Goal: Transaction & Acquisition: Purchase product/service

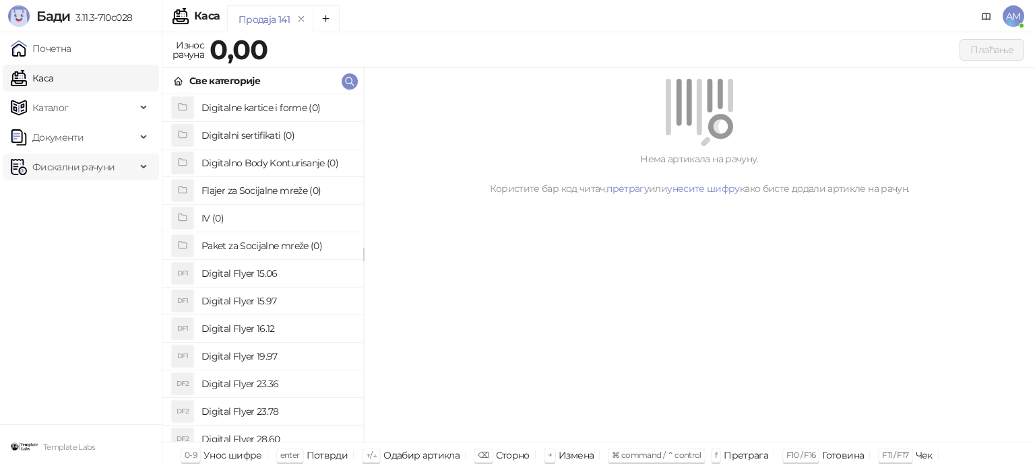
click at [79, 161] on span "Фискални рачуни" at bounding box center [73, 167] width 82 height 27
click at [84, 218] on link "По данима" at bounding box center [51, 226] width 71 height 27
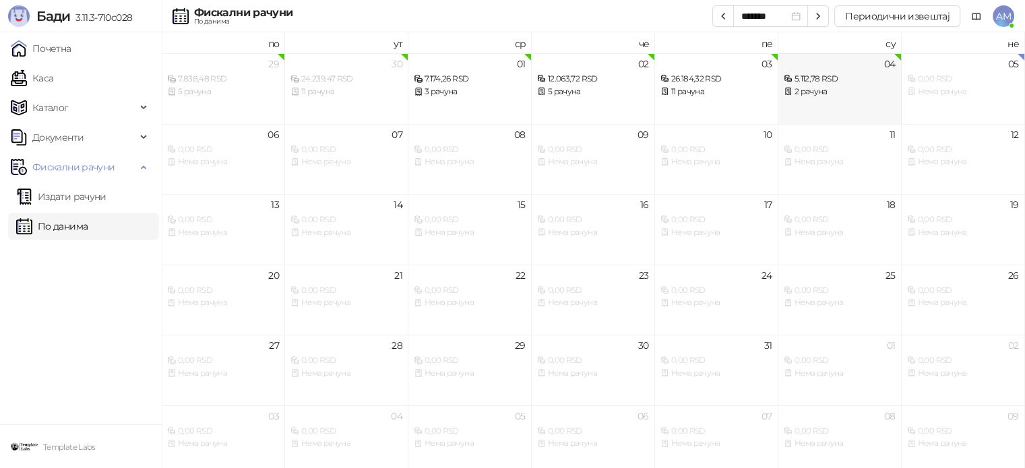
click at [841, 98] on div "2 рачуна" at bounding box center [840, 92] width 112 height 13
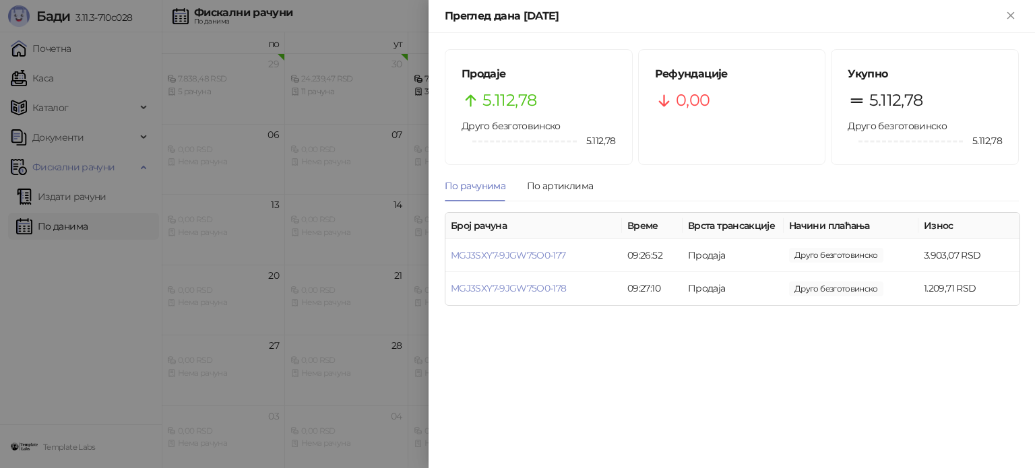
click at [344, 177] on div at bounding box center [517, 234] width 1035 height 468
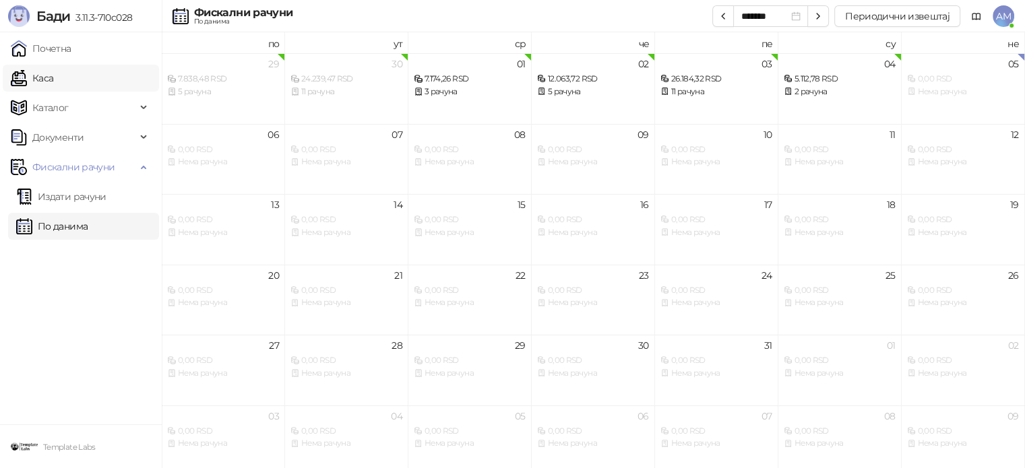
click at [53, 88] on link "Каса" at bounding box center [32, 78] width 42 height 27
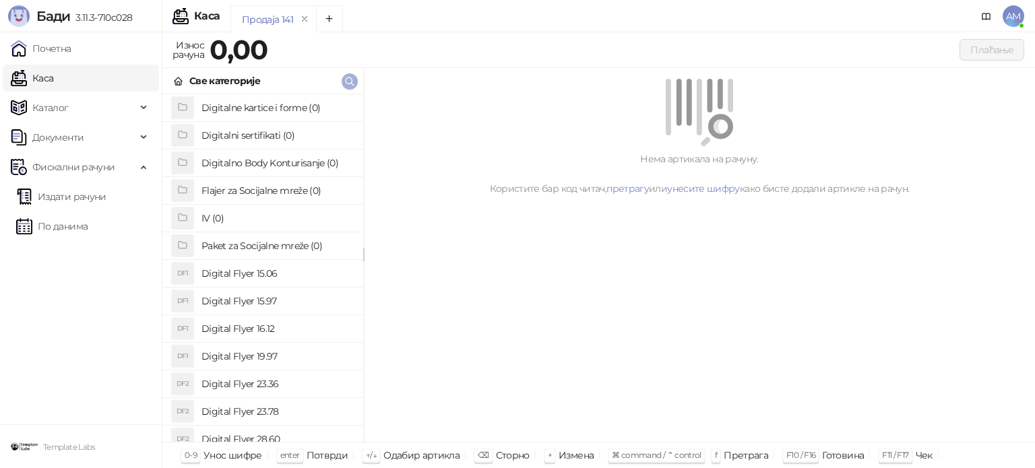
click at [347, 80] on icon "button" at bounding box center [349, 81] width 11 height 11
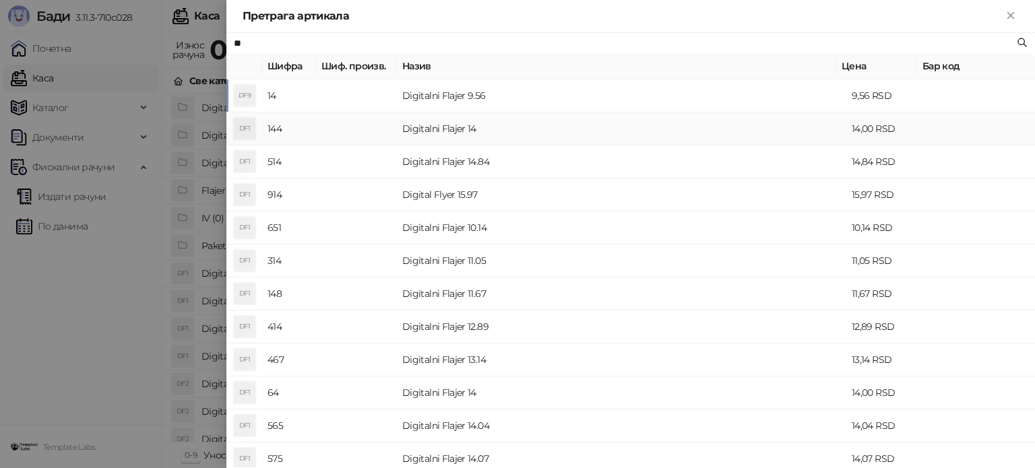
type input "**"
click at [479, 134] on td "Digitalni Flajer 14" at bounding box center [622, 129] width 450 height 33
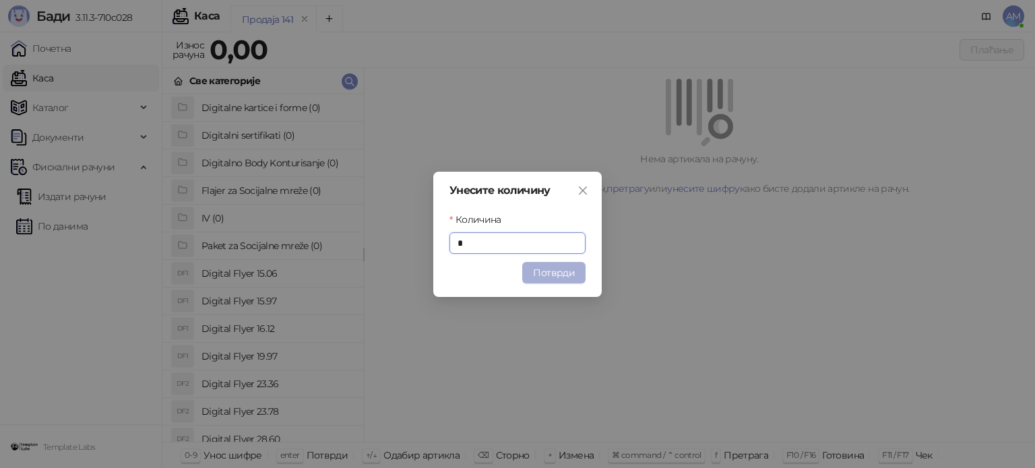
click at [558, 271] on button "Потврди" at bounding box center [553, 273] width 63 height 22
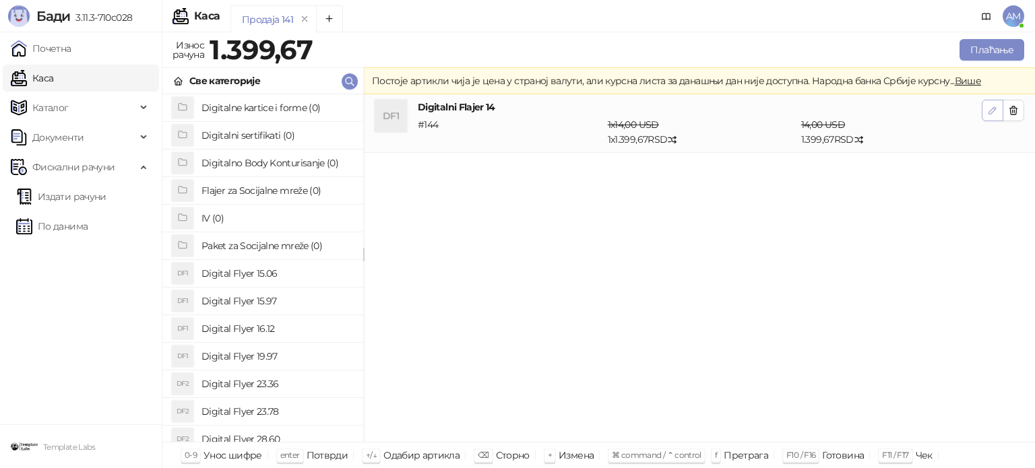
click at [996, 111] on icon "button" at bounding box center [993, 110] width 11 height 11
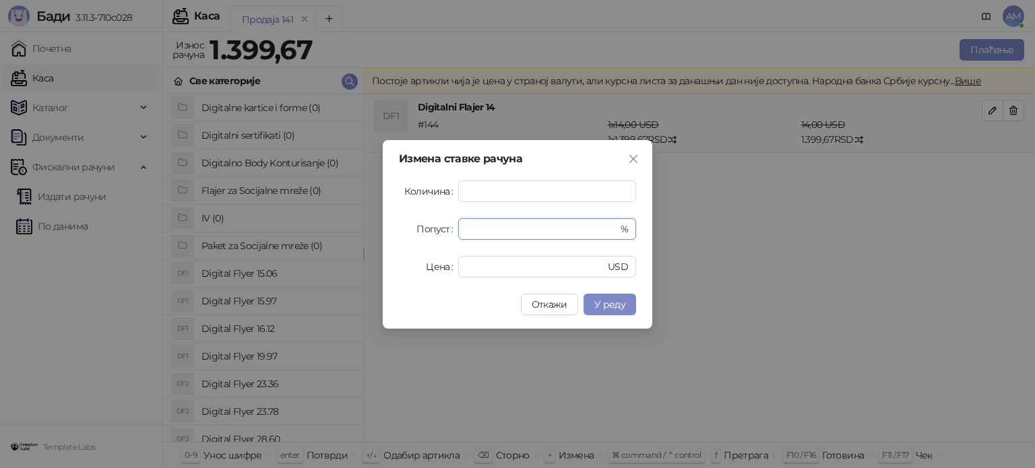
drag, startPoint x: 466, startPoint y: 222, endPoint x: 497, endPoint y: 224, distance: 31.1
click at [453, 226] on div "Попуст * %" at bounding box center [517, 229] width 237 height 22
click at [454, 234] on div "Попуст * %" at bounding box center [517, 229] width 237 height 22
type input "*"
click at [622, 296] on button "У реду" at bounding box center [610, 305] width 53 height 22
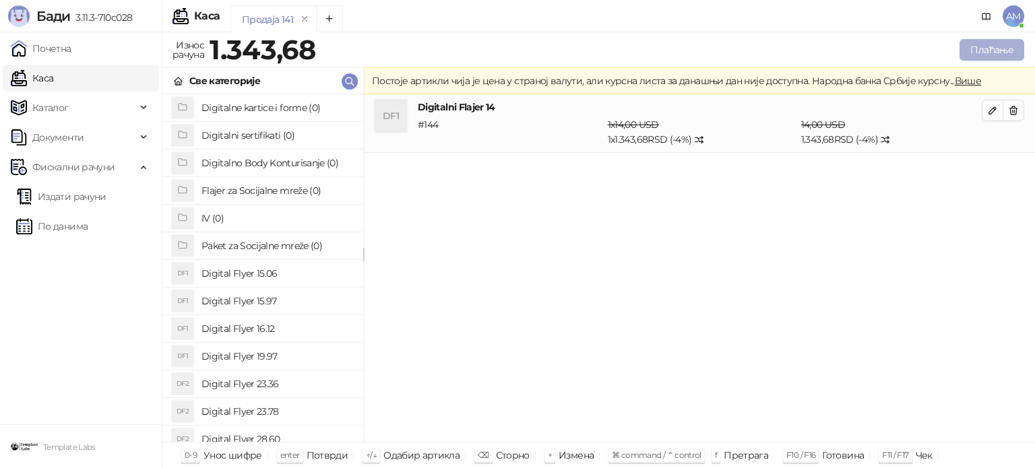
click at [980, 50] on button "Плаћање" at bounding box center [992, 50] width 65 height 22
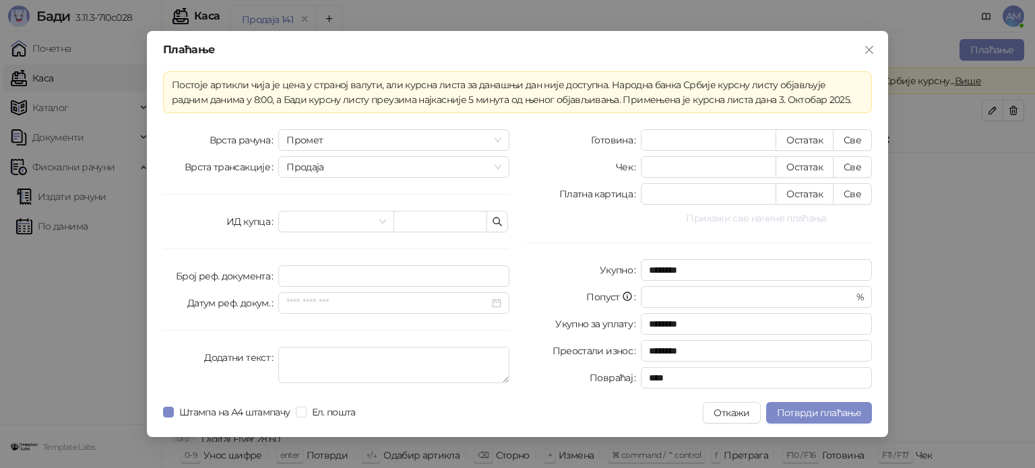
click at [777, 219] on button "Прикажи све начине плаћања" at bounding box center [756, 218] width 231 height 16
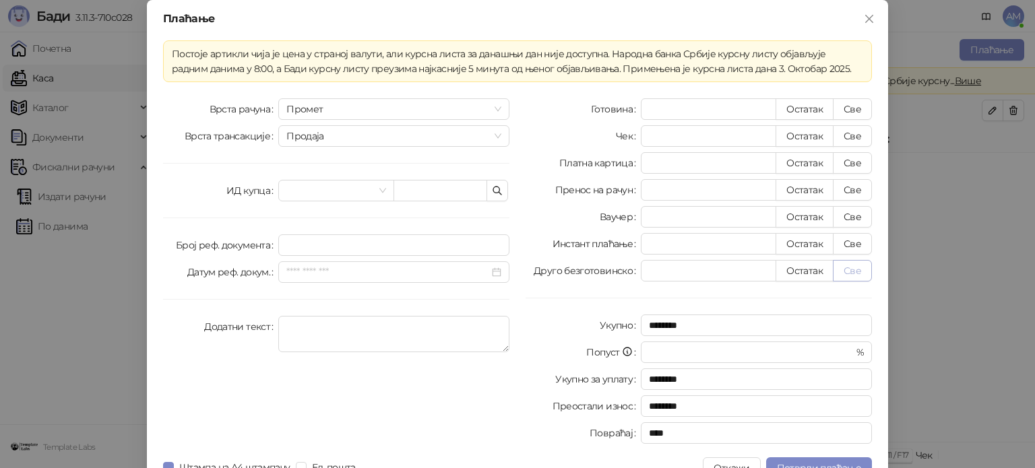
click at [852, 274] on button "Све" at bounding box center [852, 271] width 39 height 22
type input "*******"
type input "****"
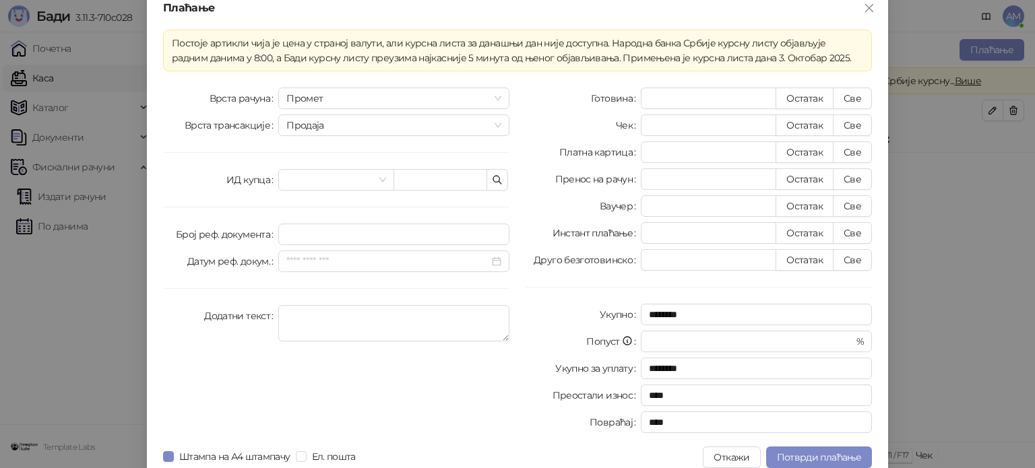
scroll to position [24, 0]
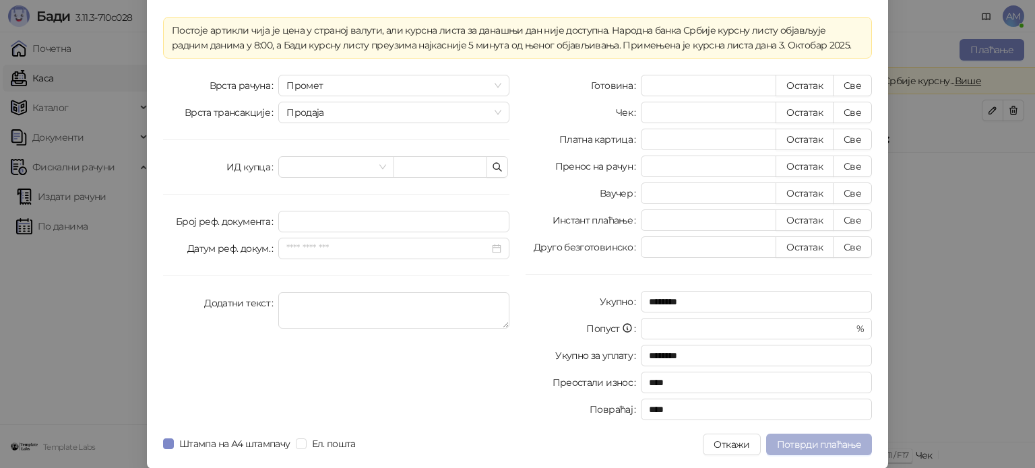
click at [828, 447] on span "Потврди плаћање" at bounding box center [819, 445] width 84 height 12
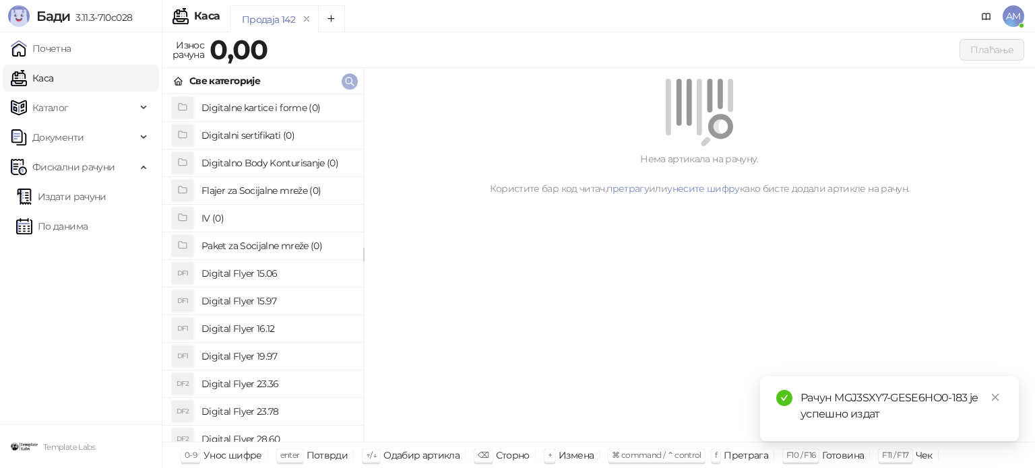
click at [351, 78] on icon "button" at bounding box center [350, 82] width 8 height 8
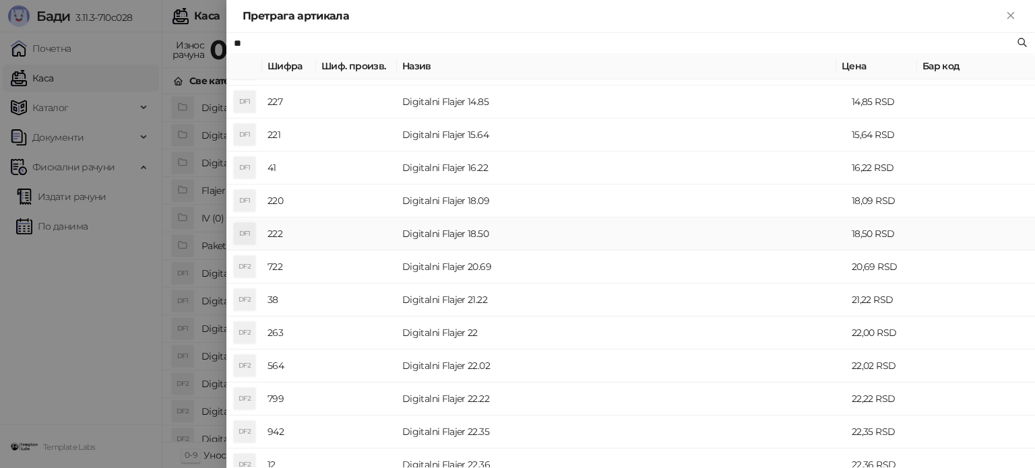
scroll to position [270, 0]
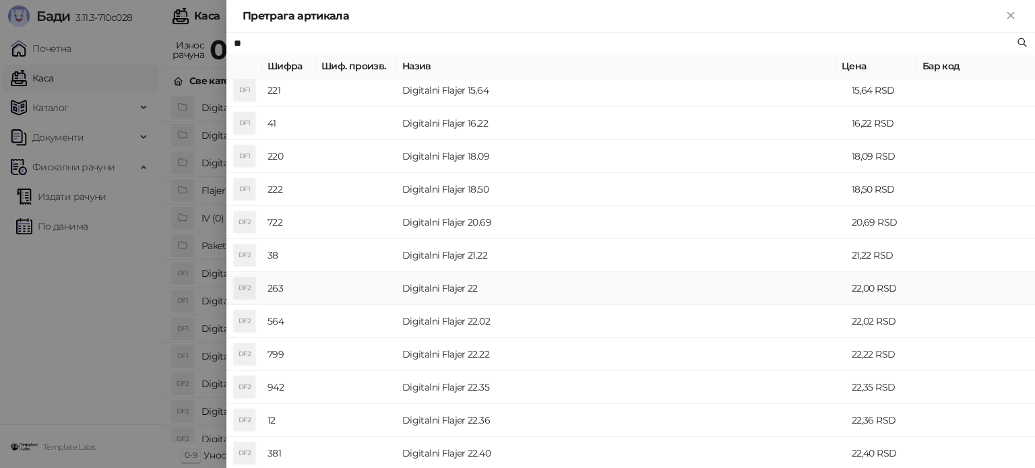
type input "**"
click at [476, 281] on td "Digitalni Flajer 22" at bounding box center [622, 288] width 450 height 33
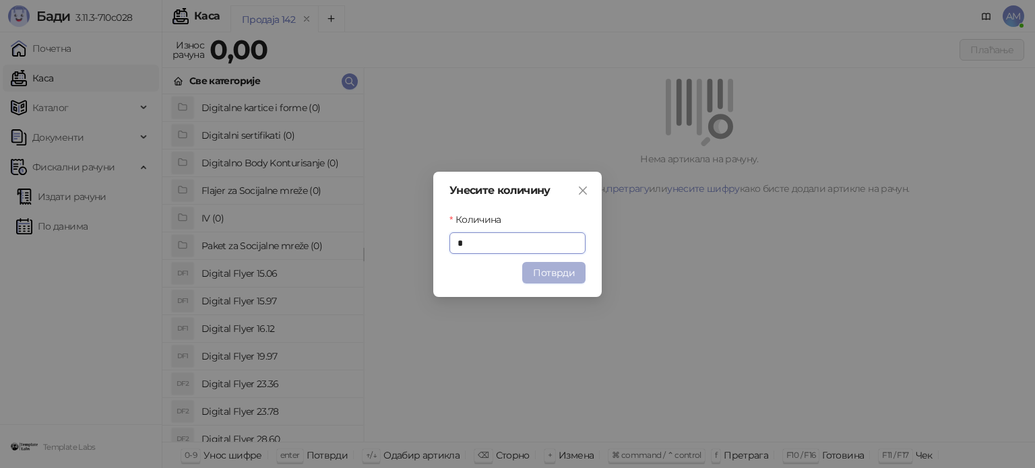
click at [550, 269] on button "Потврди" at bounding box center [553, 273] width 63 height 22
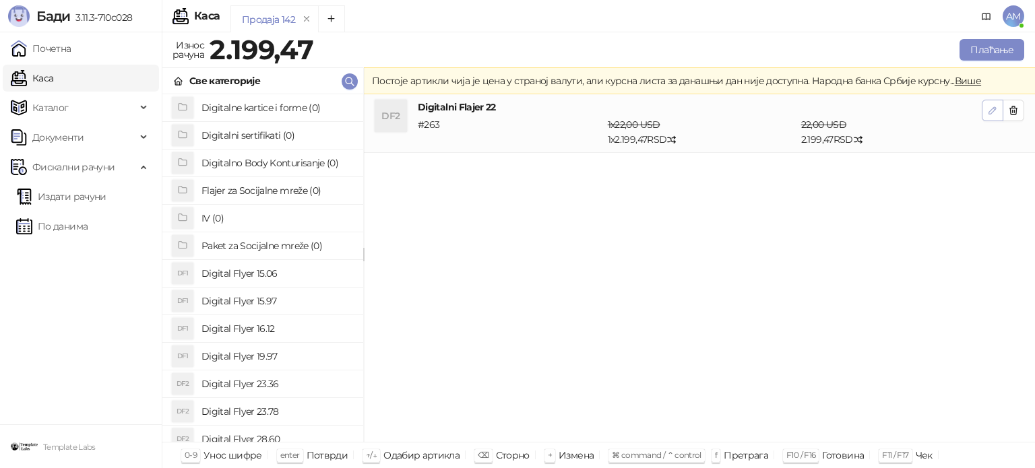
click at [991, 113] on icon "button" at bounding box center [993, 110] width 7 height 7
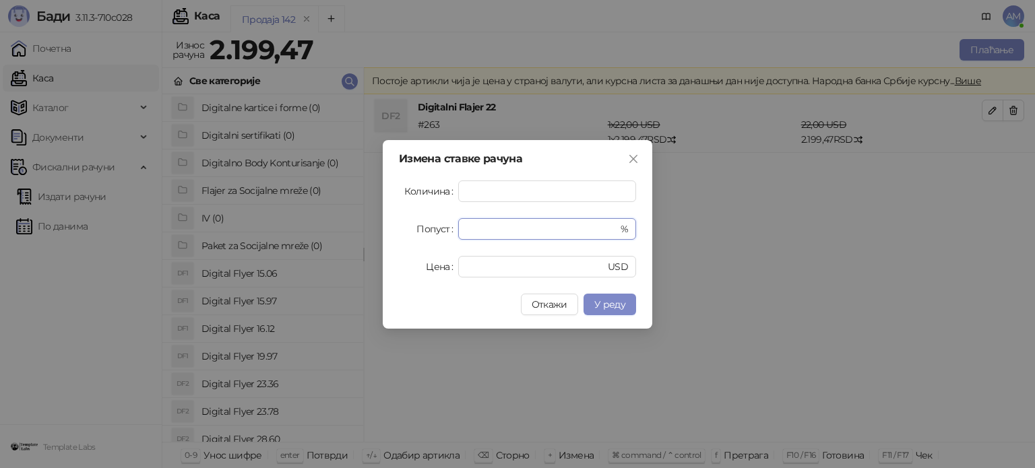
drag, startPoint x: 481, startPoint y: 229, endPoint x: 430, endPoint y: 236, distance: 51.1
click at [430, 236] on div "Попуст * %" at bounding box center [517, 229] width 237 height 22
type input "**"
click at [612, 305] on span "У реду" at bounding box center [610, 305] width 31 height 12
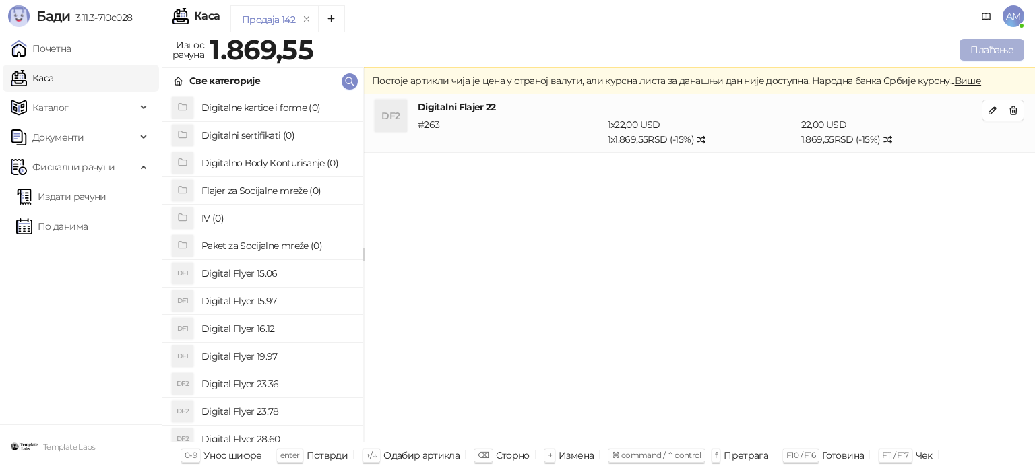
click at [968, 45] on button "Плаћање" at bounding box center [992, 50] width 65 height 22
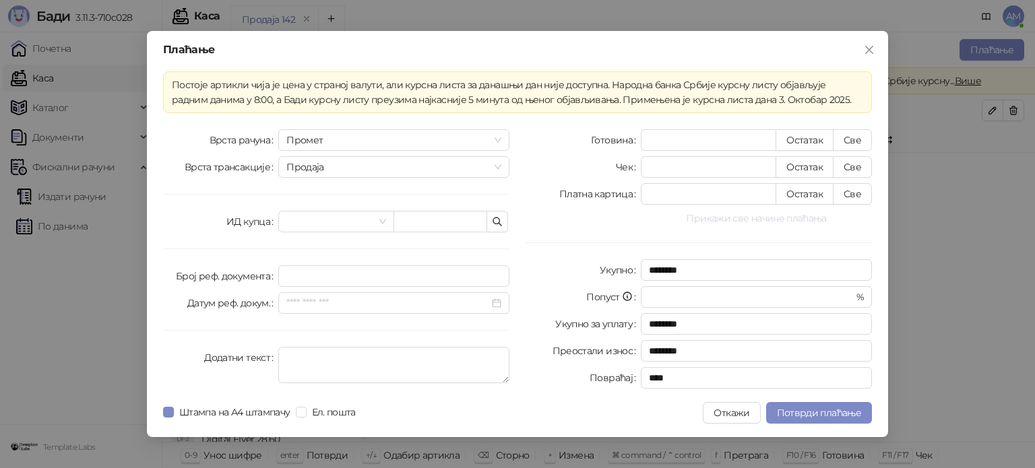
drag, startPoint x: 781, startPoint y: 215, endPoint x: 812, endPoint y: 233, distance: 35.4
click at [781, 216] on button "Прикажи све начине плаћања" at bounding box center [756, 218] width 231 height 16
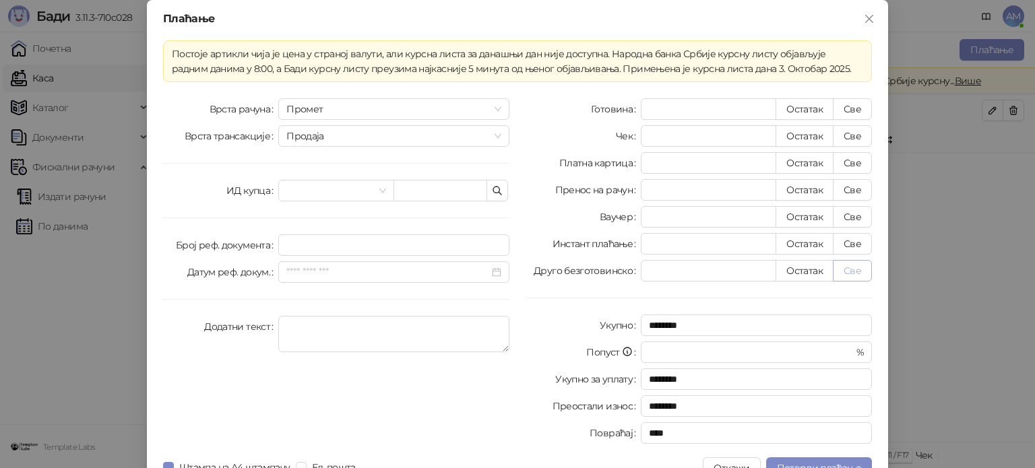
click at [852, 273] on button "Све" at bounding box center [852, 271] width 39 height 22
type input "*******"
type input "****"
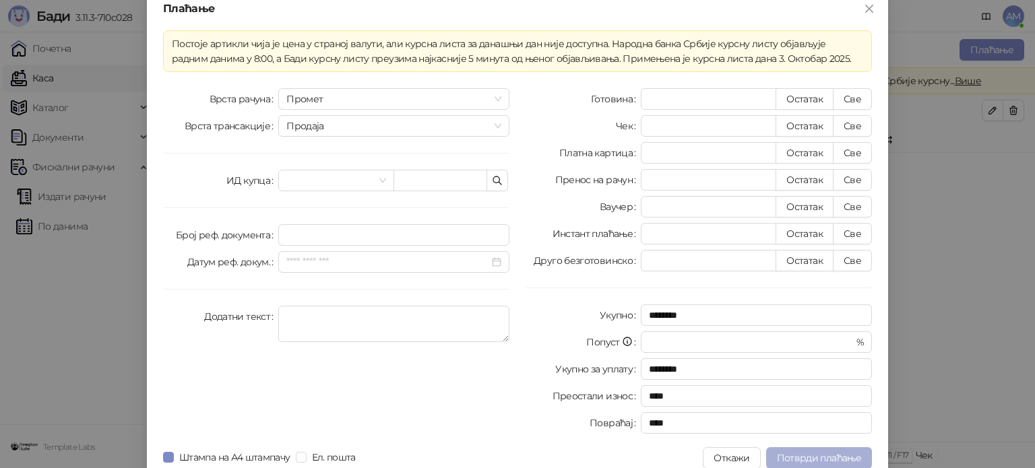
scroll to position [24, 0]
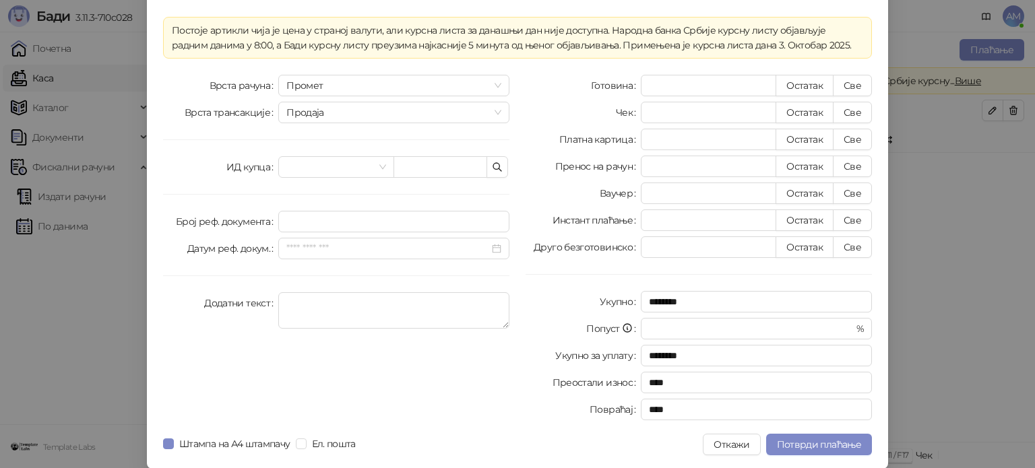
click at [832, 432] on div "Плаћање Постоје артикли чија је цена у страној валути, али курсна листа за дана…" at bounding box center [518, 222] width 742 height 493
click at [824, 446] on span "Потврди плаћање" at bounding box center [819, 445] width 84 height 12
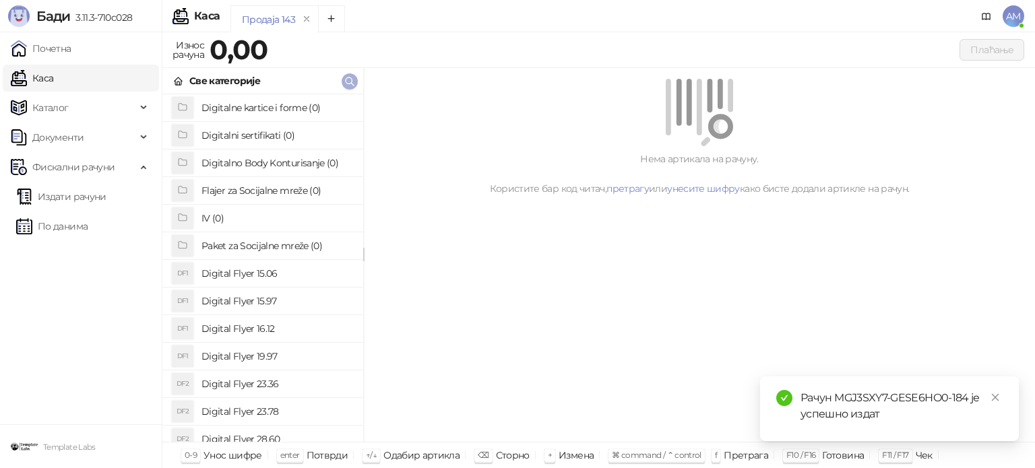
click at [351, 78] on icon "button" at bounding box center [350, 82] width 8 height 8
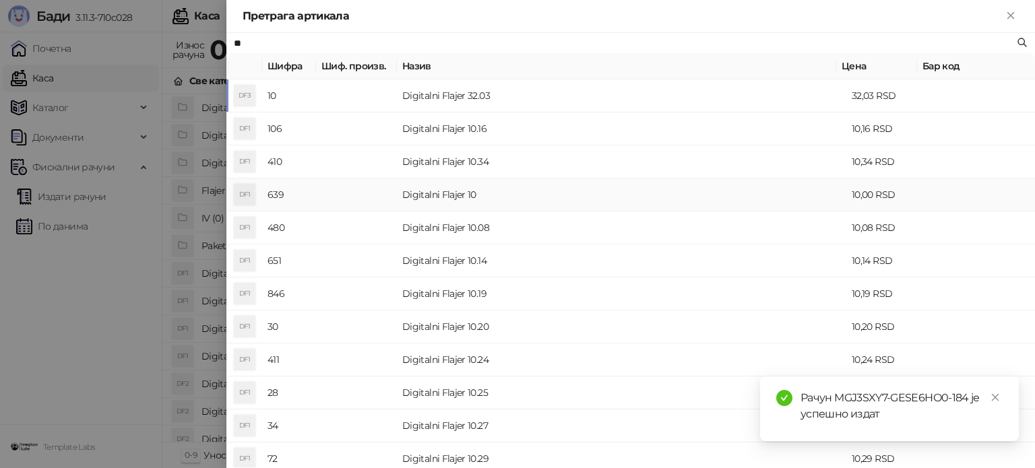
type input "**"
click at [410, 183] on td "Digitalni Flajer 10" at bounding box center [622, 195] width 450 height 33
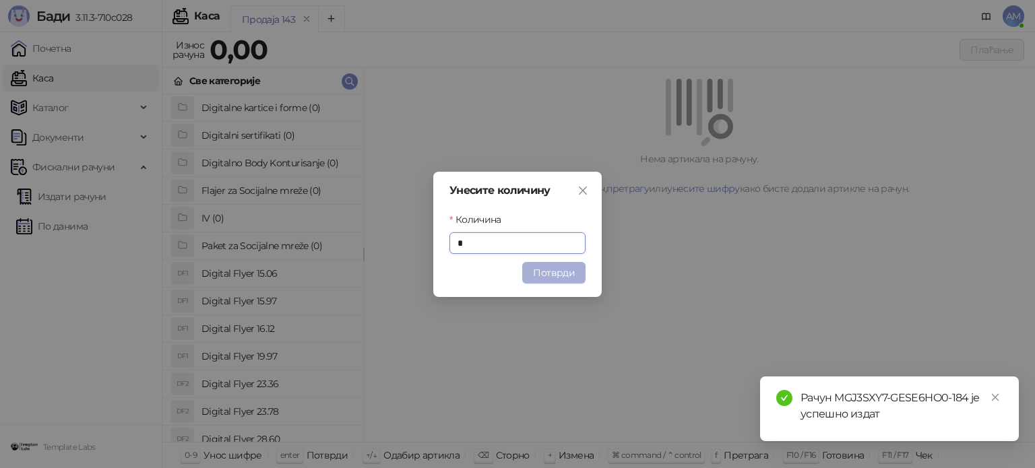
click at [553, 276] on button "Потврди" at bounding box center [553, 273] width 63 height 22
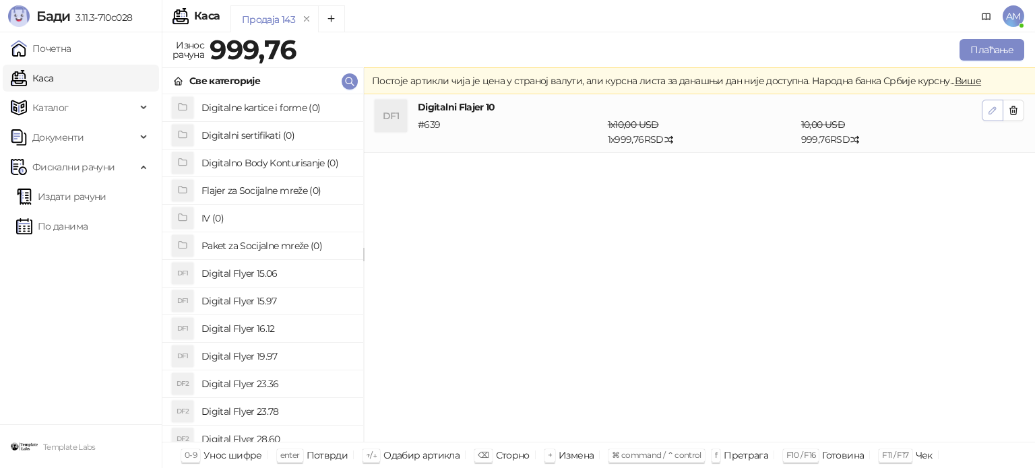
click at [984, 109] on button "button" at bounding box center [993, 111] width 22 height 22
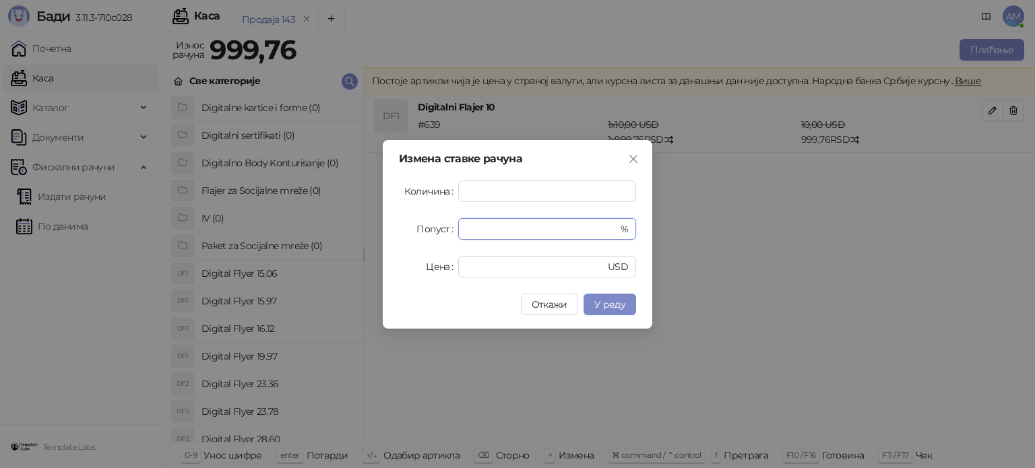
drag, startPoint x: 485, startPoint y: 233, endPoint x: 451, endPoint y: 233, distance: 34.4
click at [451, 233] on div "Попуст * %" at bounding box center [517, 229] width 237 height 22
type input "**"
click at [613, 307] on span "У реду" at bounding box center [610, 305] width 31 height 12
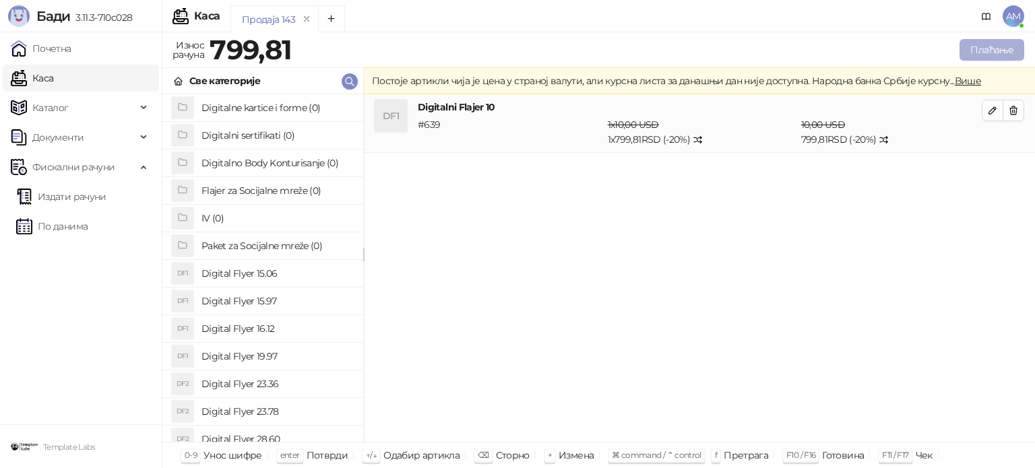
click at [1000, 44] on button "Плаћање" at bounding box center [992, 50] width 65 height 22
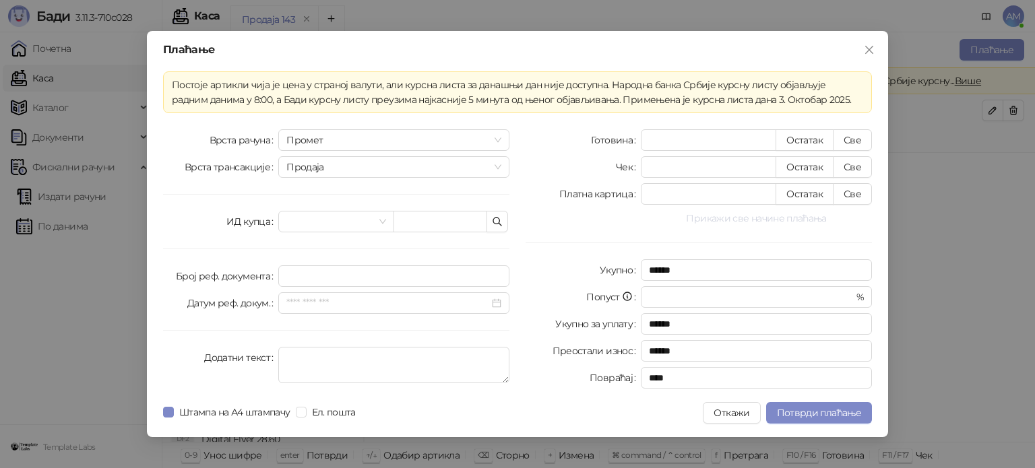
click at [774, 217] on button "Прикажи све начине плаћања" at bounding box center [756, 218] width 231 height 16
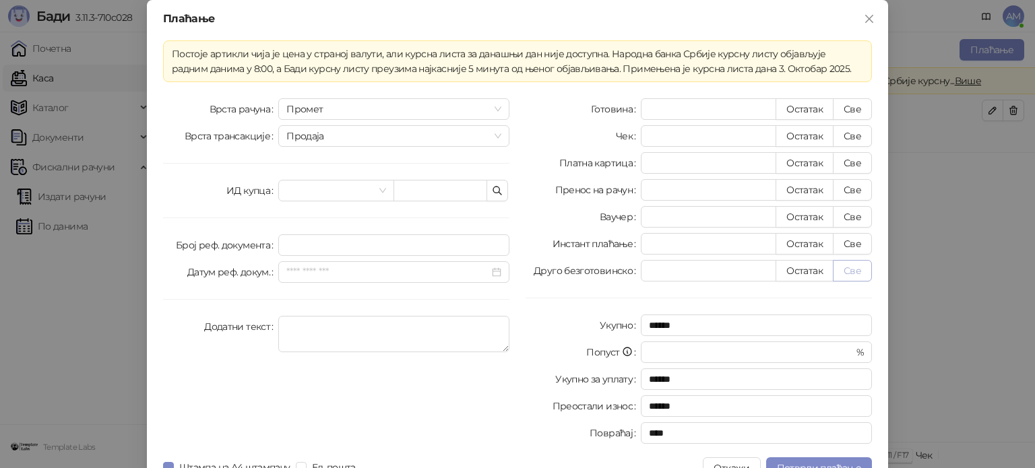
click at [849, 278] on button "Све" at bounding box center [852, 271] width 39 height 22
type input "******"
type input "****"
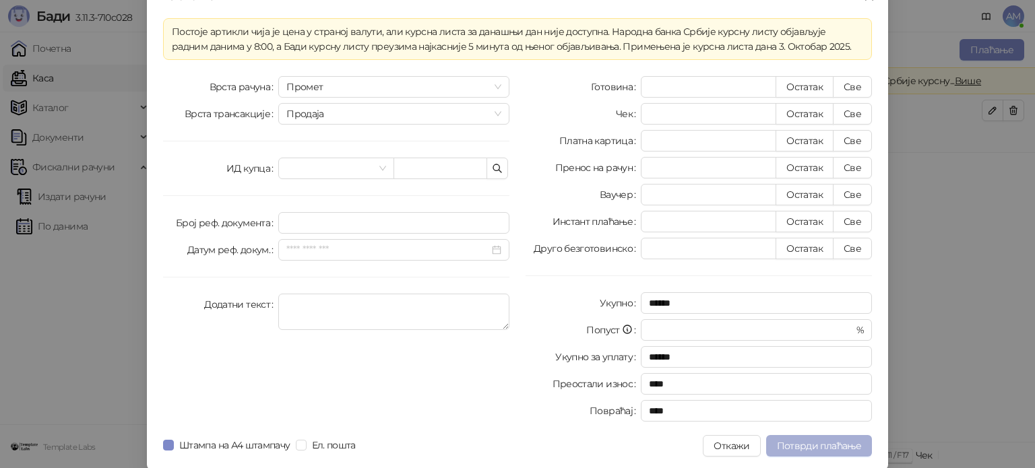
scroll to position [24, 0]
click at [836, 437] on button "Потврди плаћање" at bounding box center [819, 445] width 106 height 22
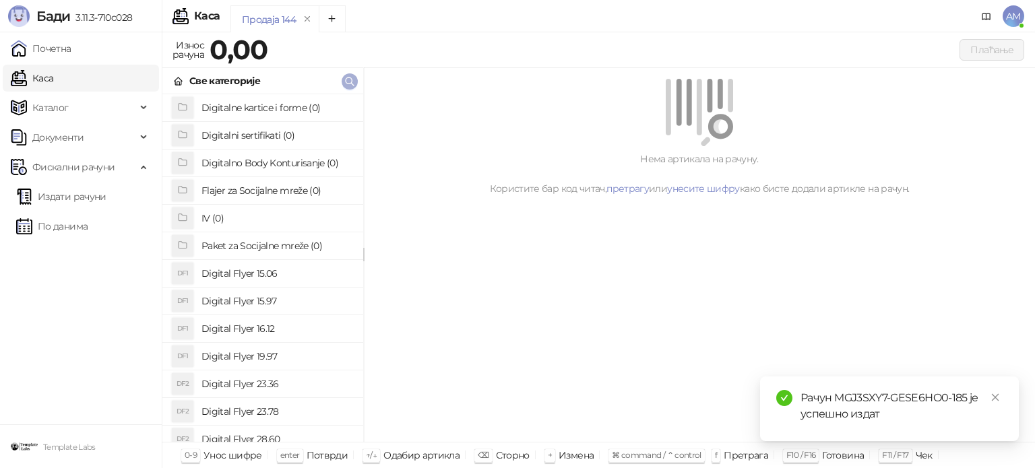
click at [351, 80] on icon "button" at bounding box center [349, 81] width 11 height 11
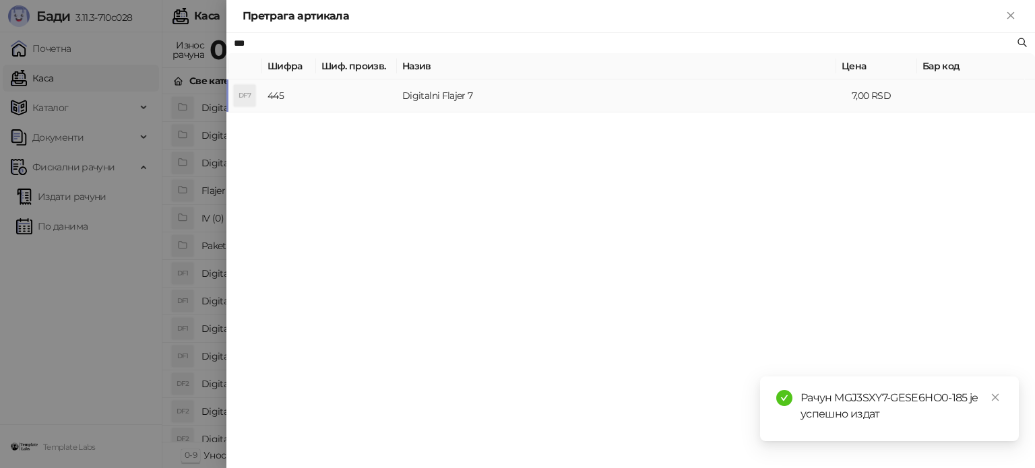
type input "***"
click at [389, 104] on td at bounding box center [356, 96] width 81 height 33
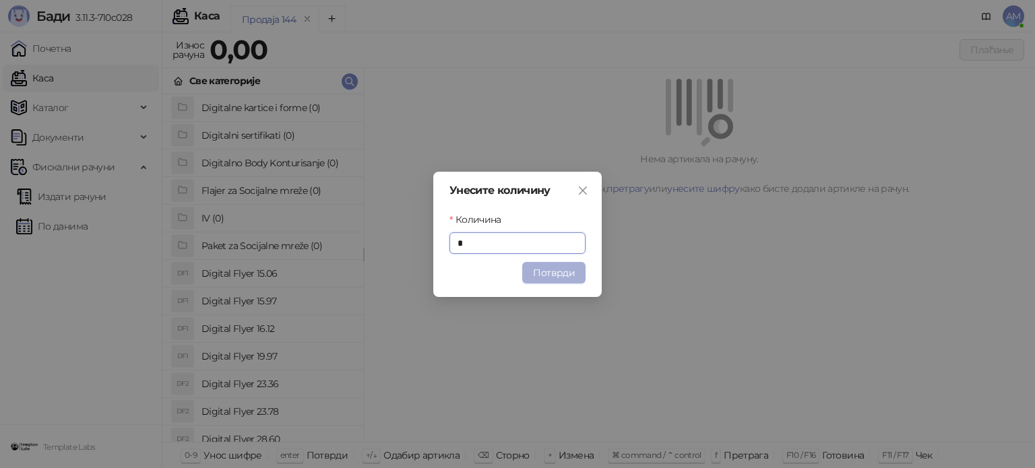
click at [558, 277] on button "Потврди" at bounding box center [553, 273] width 63 height 22
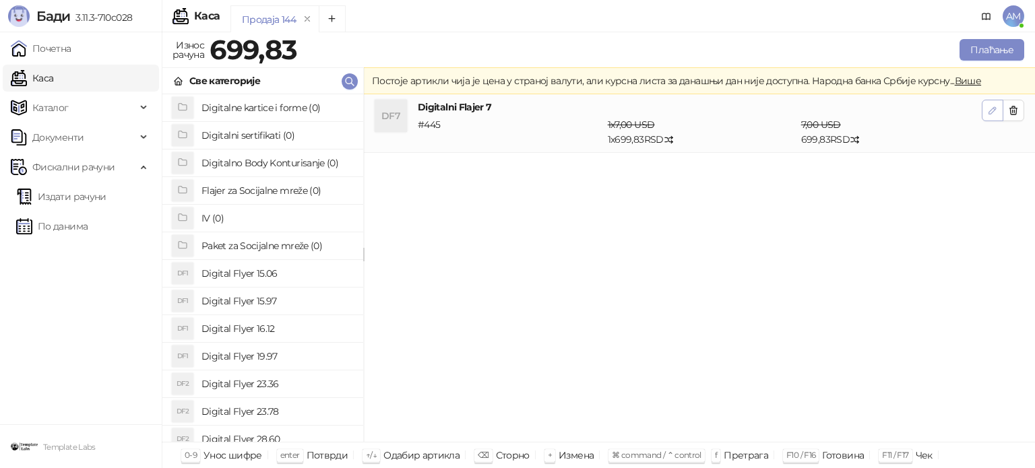
click at [993, 105] on icon "button" at bounding box center [993, 110] width 11 height 11
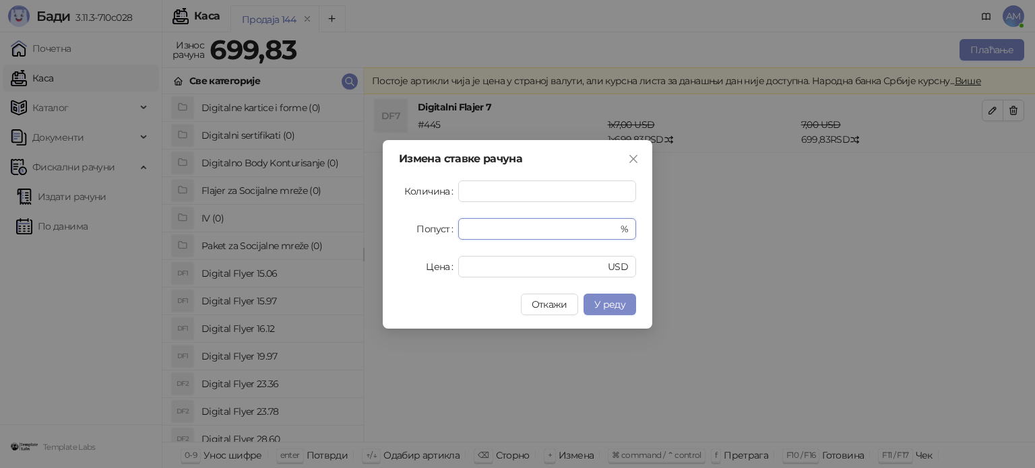
drag, startPoint x: 484, startPoint y: 227, endPoint x: 444, endPoint y: 235, distance: 40.5
click at [444, 235] on div "Попуст * %" at bounding box center [517, 229] width 237 height 22
click at [621, 297] on button "У реду" at bounding box center [610, 305] width 53 height 22
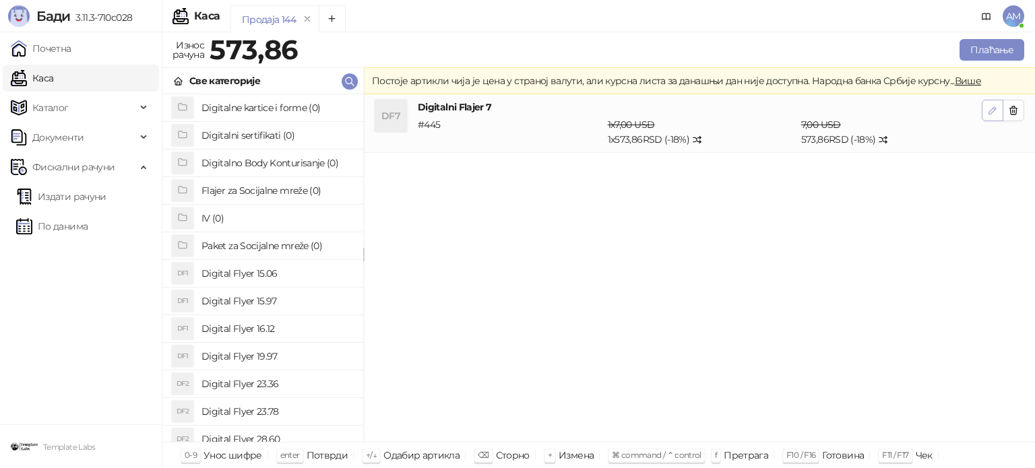
click at [990, 108] on icon "button" at bounding box center [993, 110] width 11 height 11
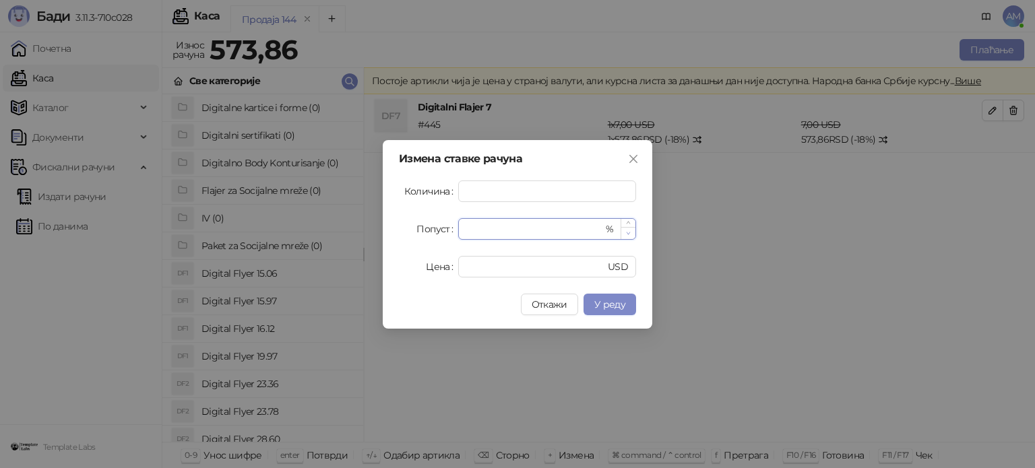
click at [624, 231] on span "Decrease Value" at bounding box center [628, 233] width 15 height 12
click at [615, 304] on span "У реду" at bounding box center [610, 305] width 31 height 12
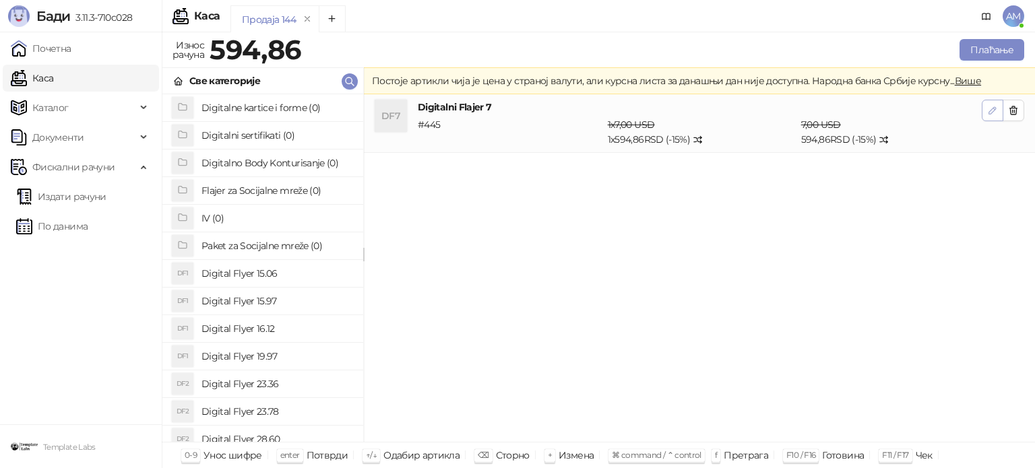
click at [990, 113] on icon "button" at bounding box center [993, 110] width 7 height 7
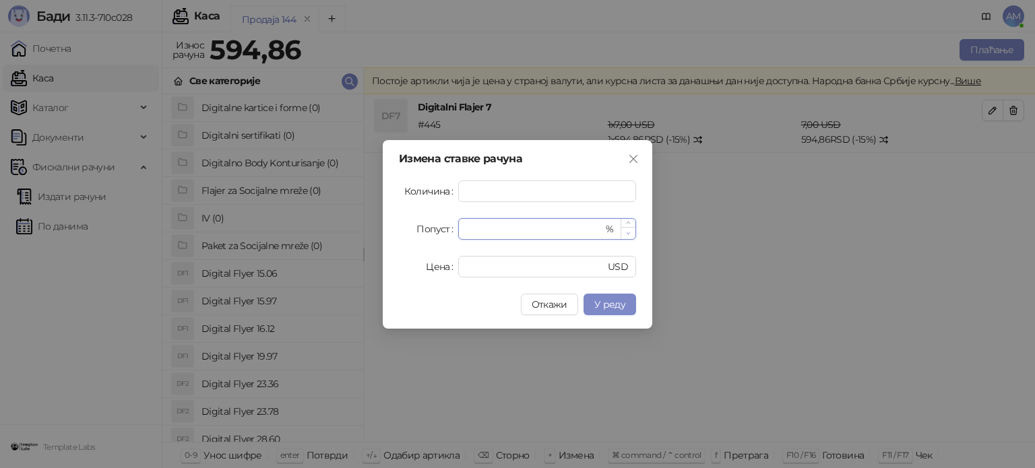
click at [626, 237] on span "Decrease Value" at bounding box center [628, 233] width 15 height 12
type input "**"
click at [626, 237] on span "Decrease Value" at bounding box center [628, 233] width 15 height 12
click at [622, 306] on span "У реду" at bounding box center [610, 305] width 31 height 12
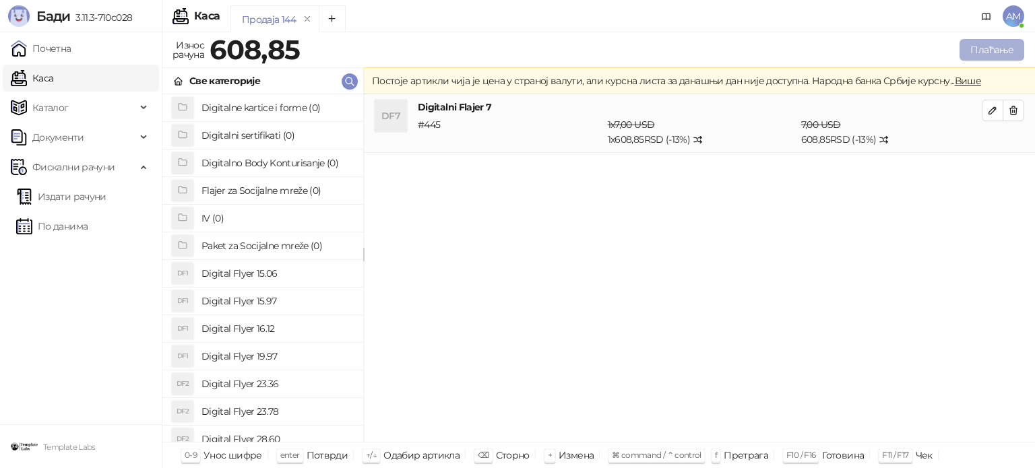
click at [968, 53] on button "Плаћање" at bounding box center [992, 50] width 65 height 22
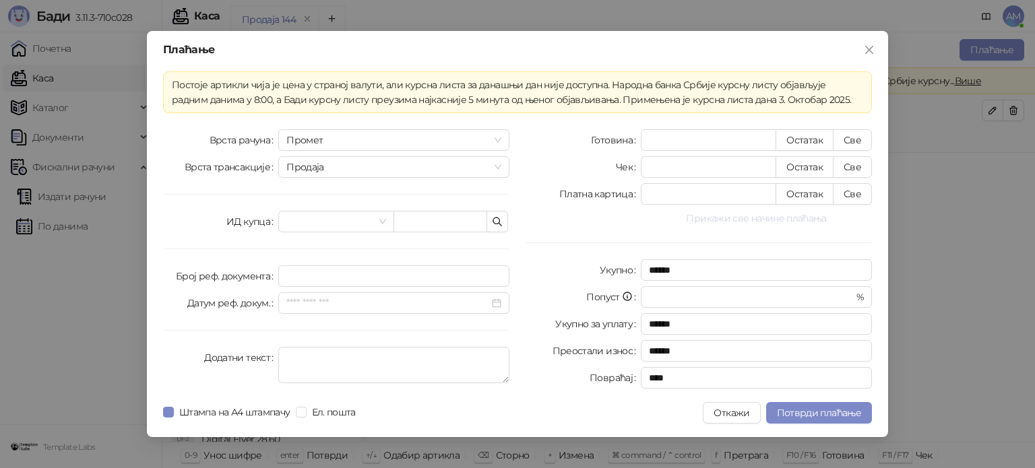
click at [790, 220] on button "Прикажи све начине плаћања" at bounding box center [756, 218] width 231 height 16
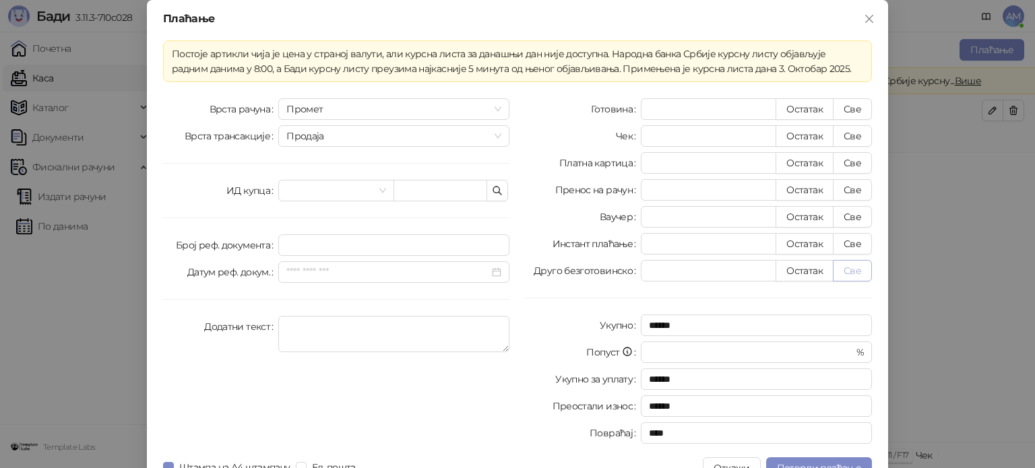
click at [855, 272] on button "Све" at bounding box center [852, 271] width 39 height 22
type input "******"
type input "****"
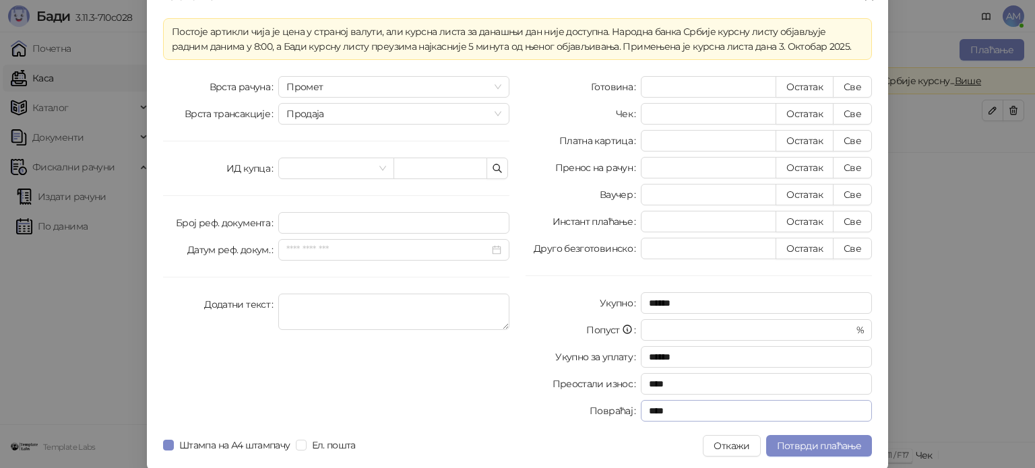
scroll to position [24, 0]
click at [814, 435] on button "Потврди плаћање" at bounding box center [819, 445] width 106 height 22
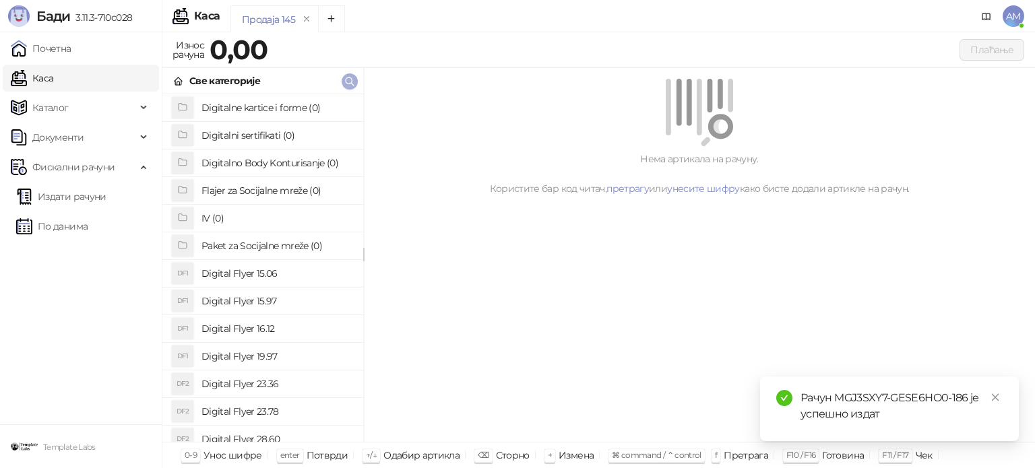
click at [342, 80] on button "button" at bounding box center [350, 81] width 16 height 16
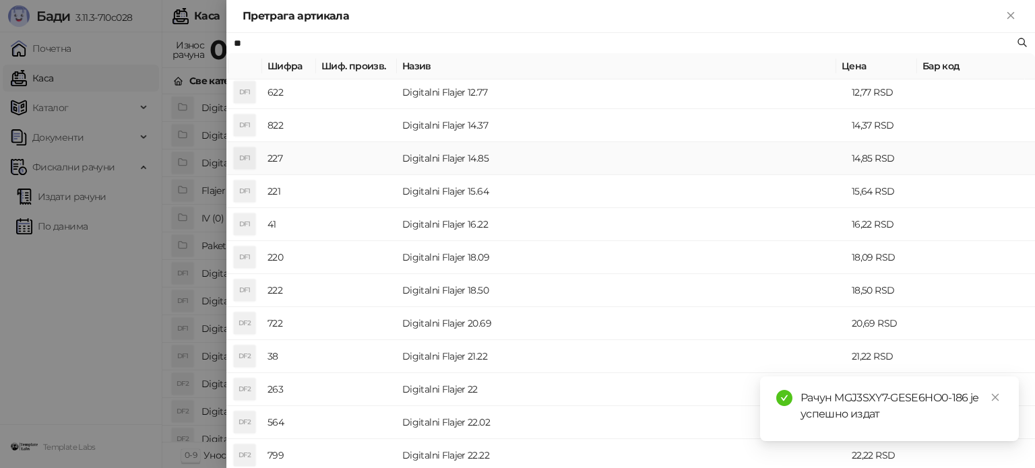
scroll to position [270, 0]
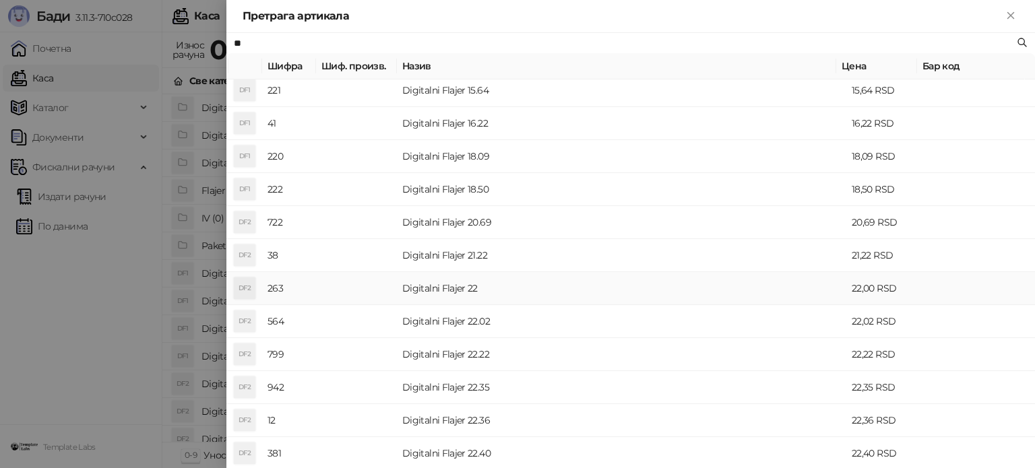
type input "**"
click at [450, 288] on td "Digitalni Flajer 22" at bounding box center [622, 288] width 450 height 33
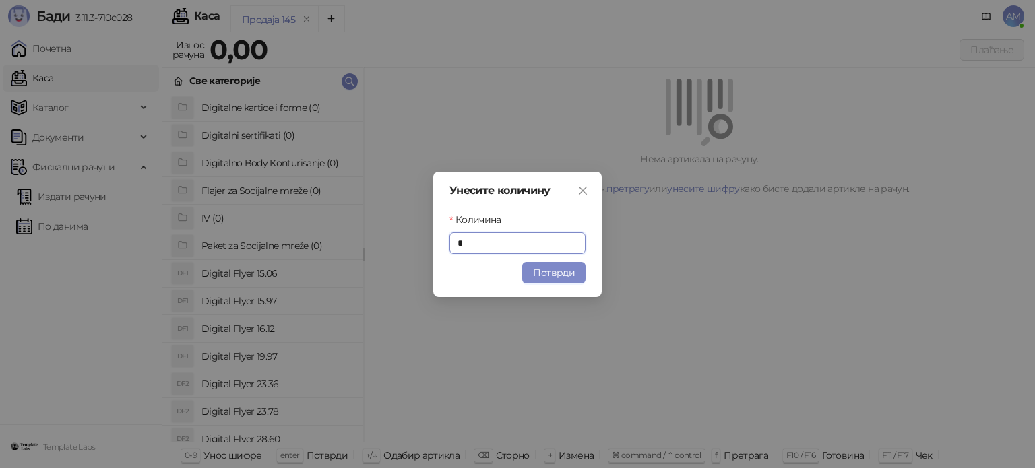
drag, startPoint x: 547, startPoint y: 273, endPoint x: 588, endPoint y: 256, distance: 44.4
click at [547, 272] on button "Потврди" at bounding box center [553, 273] width 63 height 22
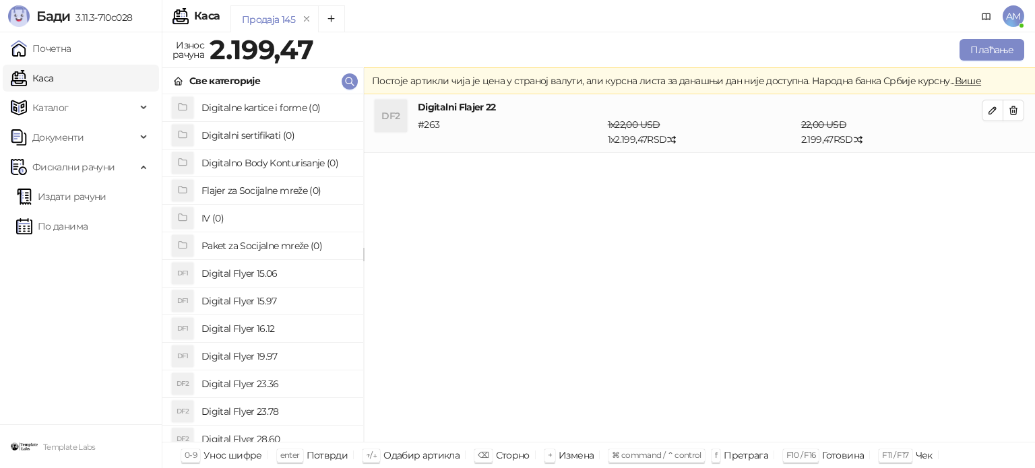
click at [985, 121] on li "DF2 Digitalni Flajer 22 # 263 1 x 22,00 USD 1 x 2.199,47 RSD 22,00 USD 2.199,47…" at bounding box center [699, 123] width 671 height 59
click at [987, 109] on button "button" at bounding box center [993, 111] width 22 height 22
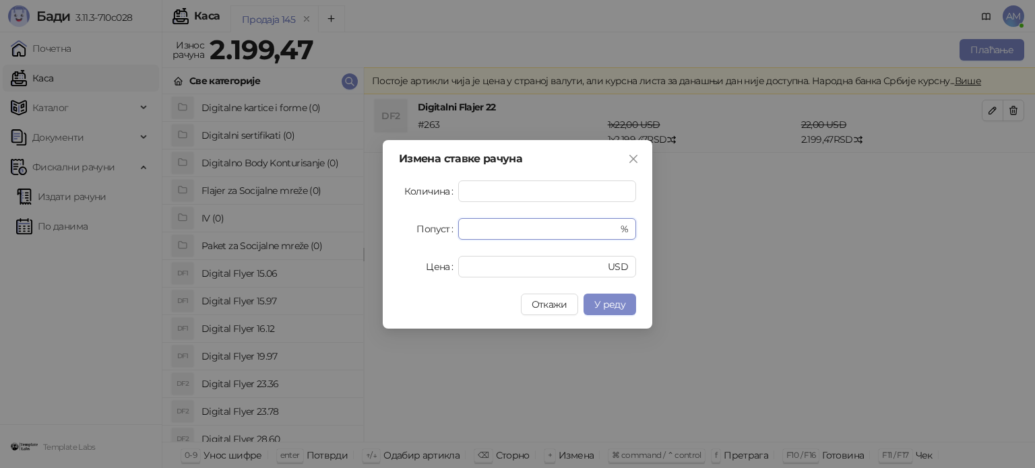
drag, startPoint x: 508, startPoint y: 231, endPoint x: 448, endPoint y: 243, distance: 60.4
click at [448, 243] on form "Количина * Попуст * % Цена ** USD" at bounding box center [517, 229] width 237 height 97
type input "**"
click at [617, 307] on span "У реду" at bounding box center [610, 305] width 31 height 12
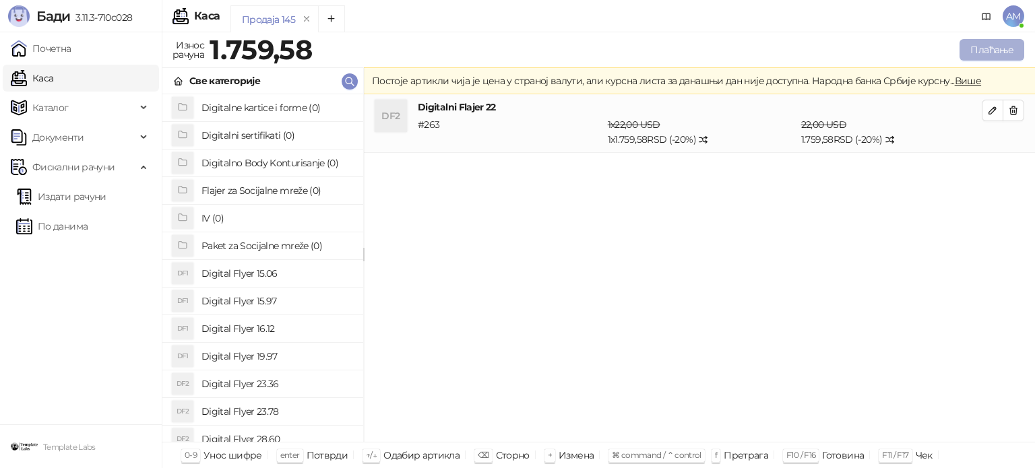
click at [979, 45] on button "Плаћање" at bounding box center [992, 50] width 65 height 22
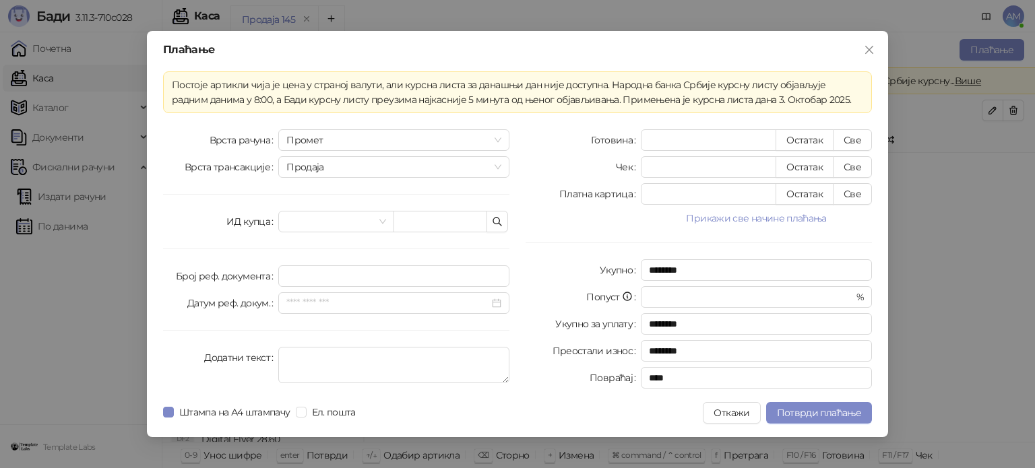
drag, startPoint x: 750, startPoint y: 220, endPoint x: 786, endPoint y: 239, distance: 40.4
click at [750, 221] on button "Прикажи све начине плаћања" at bounding box center [756, 218] width 231 height 16
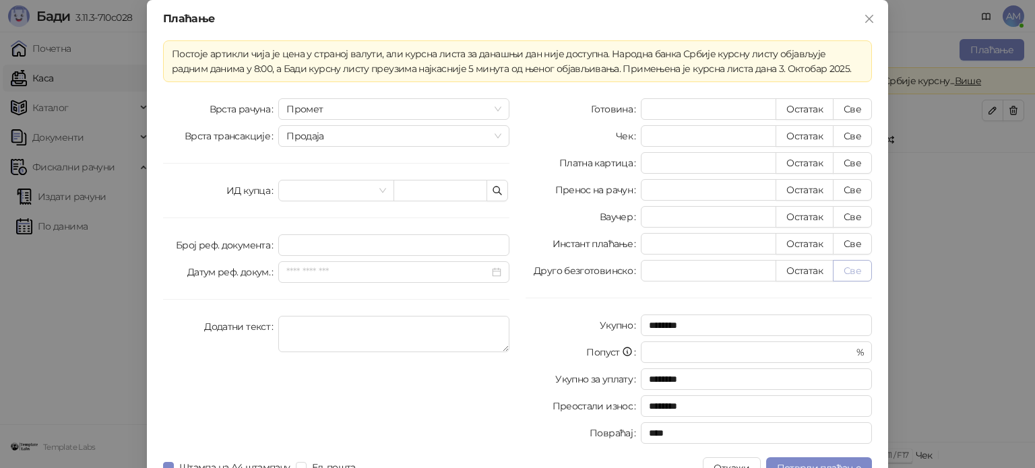
click at [849, 277] on button "Све" at bounding box center [852, 271] width 39 height 22
type input "*******"
type input "****"
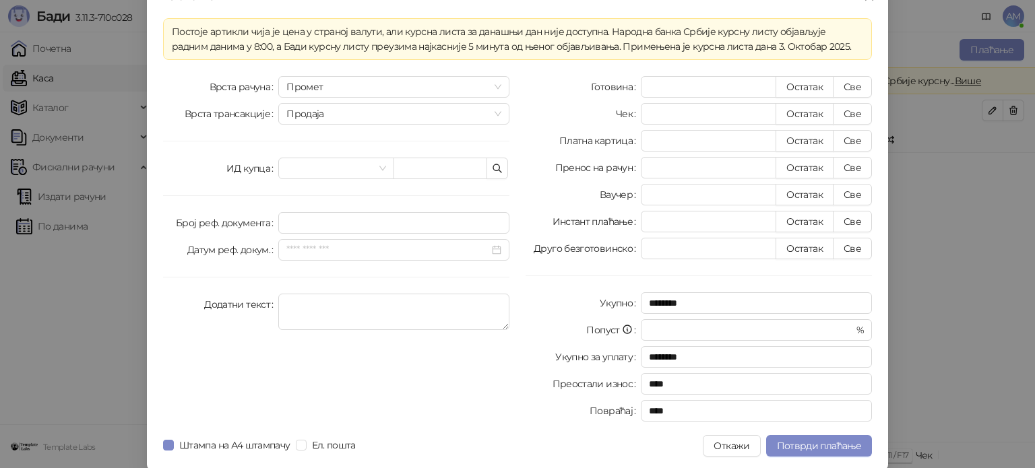
scroll to position [24, 0]
click at [818, 444] on span "Потврди плаћање" at bounding box center [819, 445] width 84 height 12
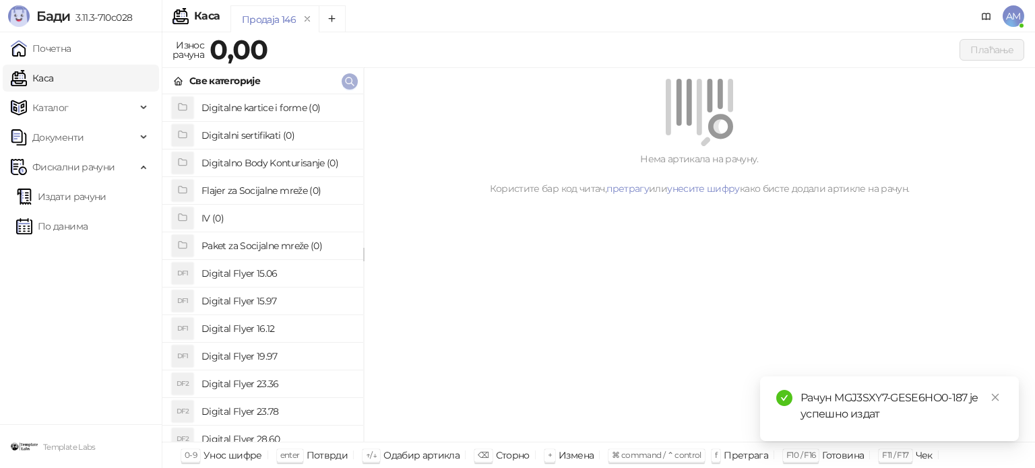
click at [353, 83] on icon "button" at bounding box center [349, 81] width 11 height 11
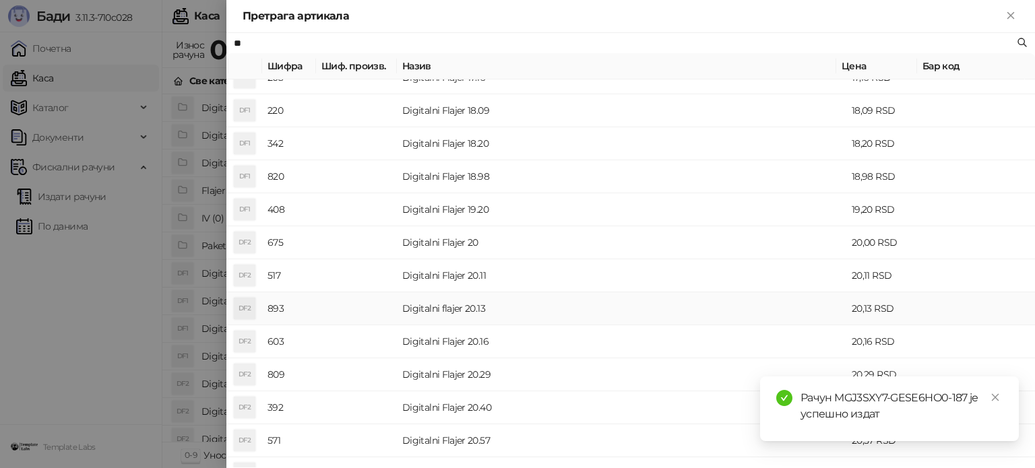
scroll to position [472, 0]
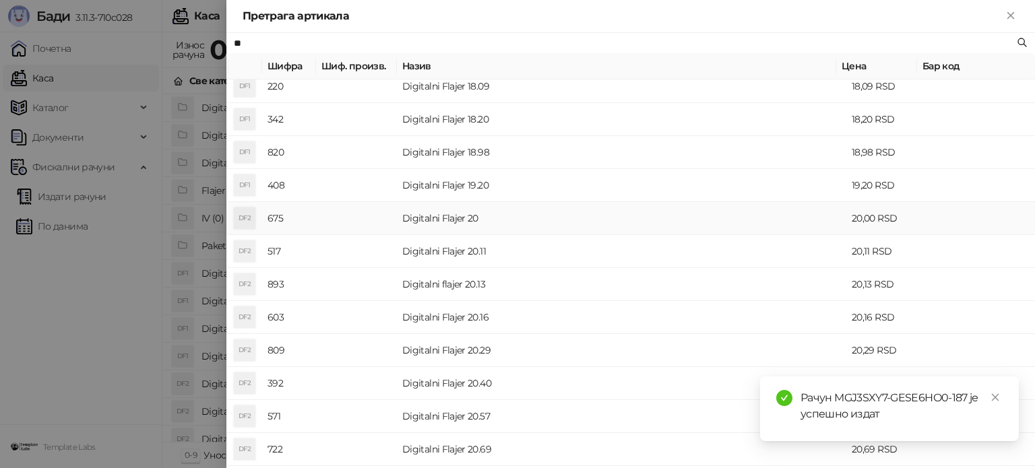
click at [464, 213] on td "Digitalni Flajer 20" at bounding box center [622, 218] width 450 height 33
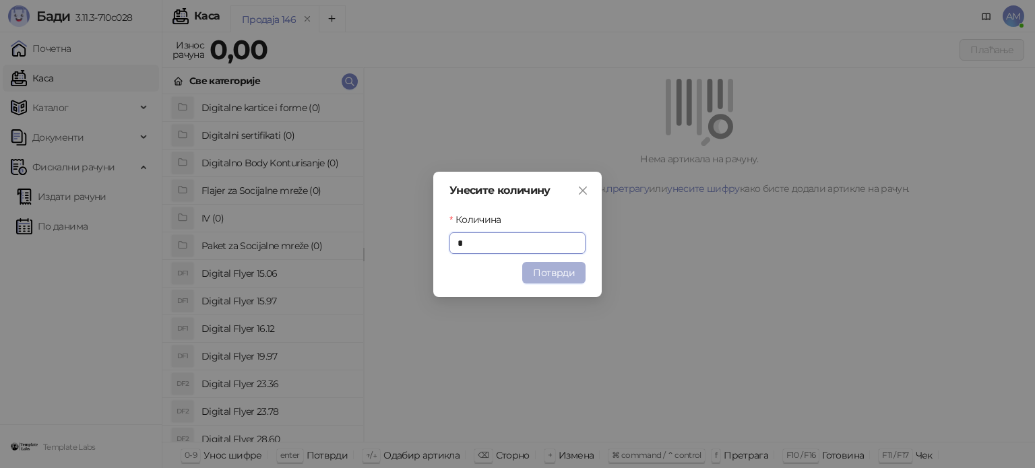
click at [539, 271] on button "Потврди" at bounding box center [553, 273] width 63 height 22
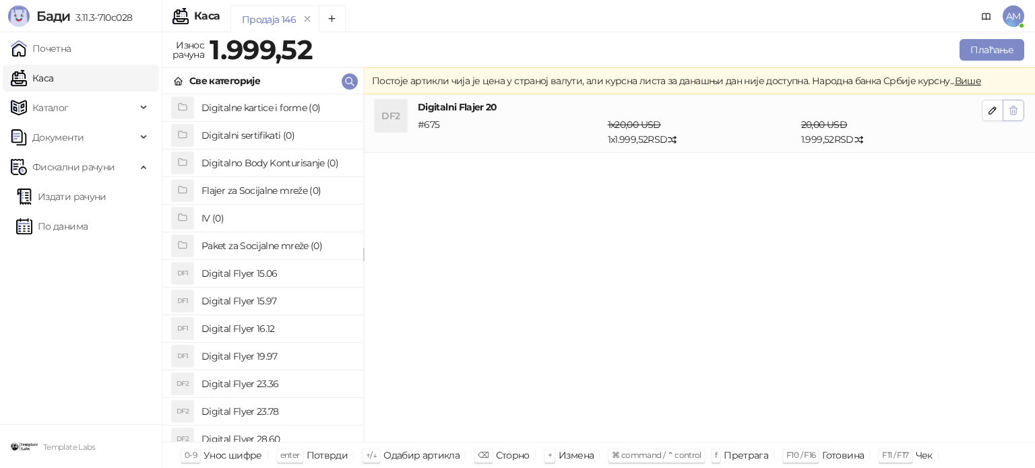
click at [1012, 109] on icon "button" at bounding box center [1013, 110] width 11 height 11
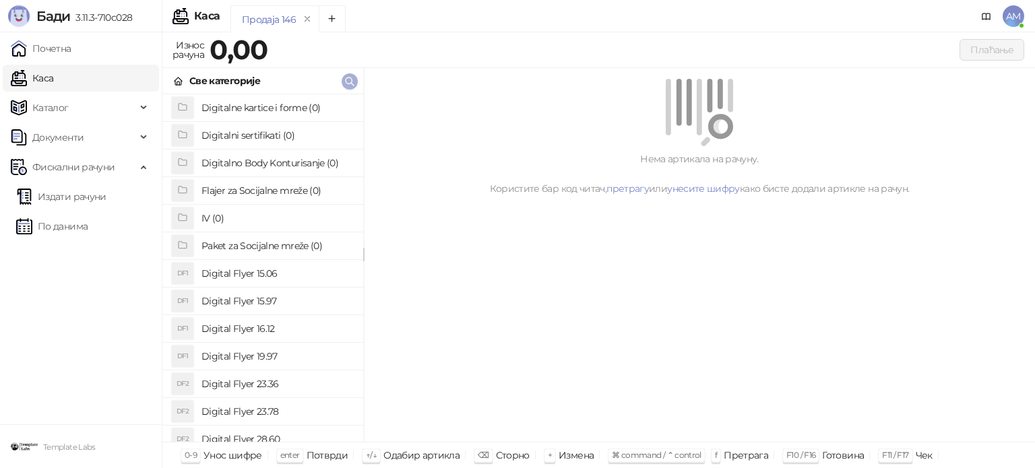
click at [345, 78] on icon "button" at bounding box center [349, 81] width 11 height 11
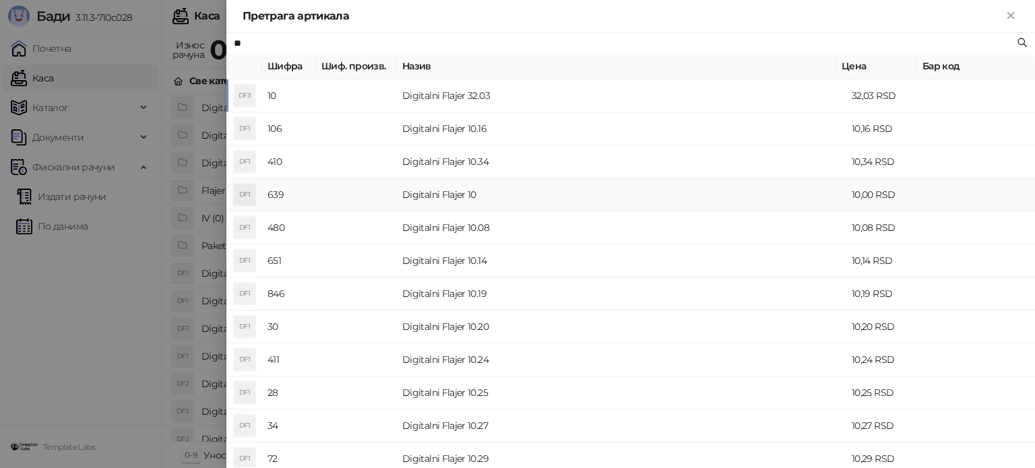
type input "**"
click at [431, 198] on td "Digitalni Flajer 10" at bounding box center [622, 195] width 450 height 33
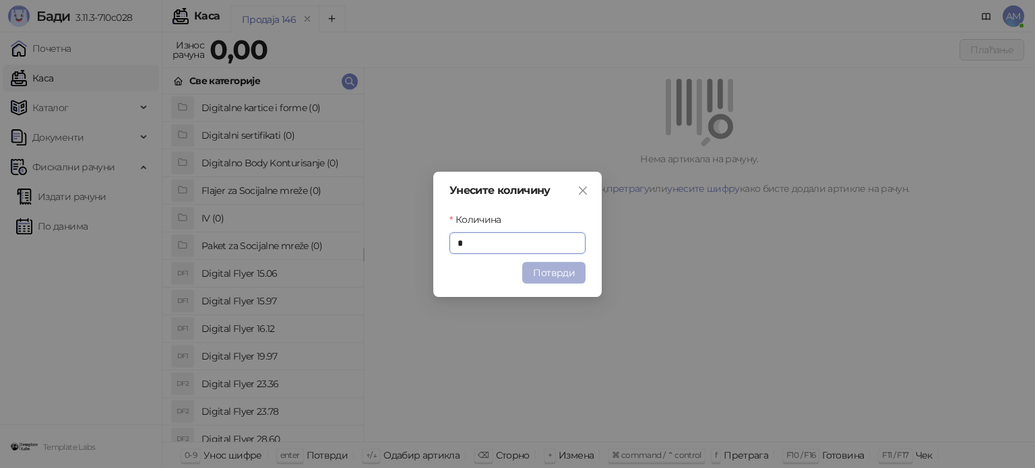
click at [557, 275] on button "Потврди" at bounding box center [553, 273] width 63 height 22
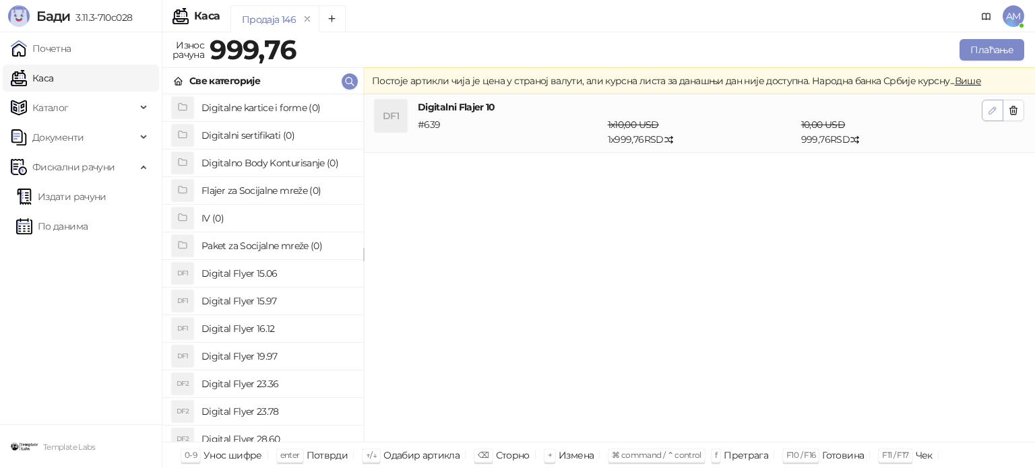
click at [986, 109] on button "button" at bounding box center [993, 111] width 22 height 22
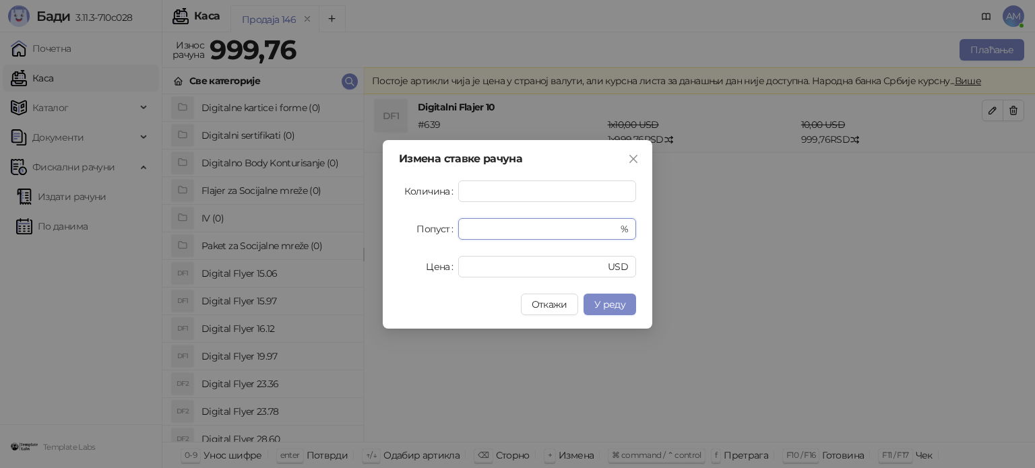
drag, startPoint x: 512, startPoint y: 231, endPoint x: 457, endPoint y: 237, distance: 54.9
click at [457, 237] on div "Попуст * %" at bounding box center [517, 229] width 237 height 22
type input "**"
click at [616, 301] on span "У реду" at bounding box center [610, 305] width 31 height 12
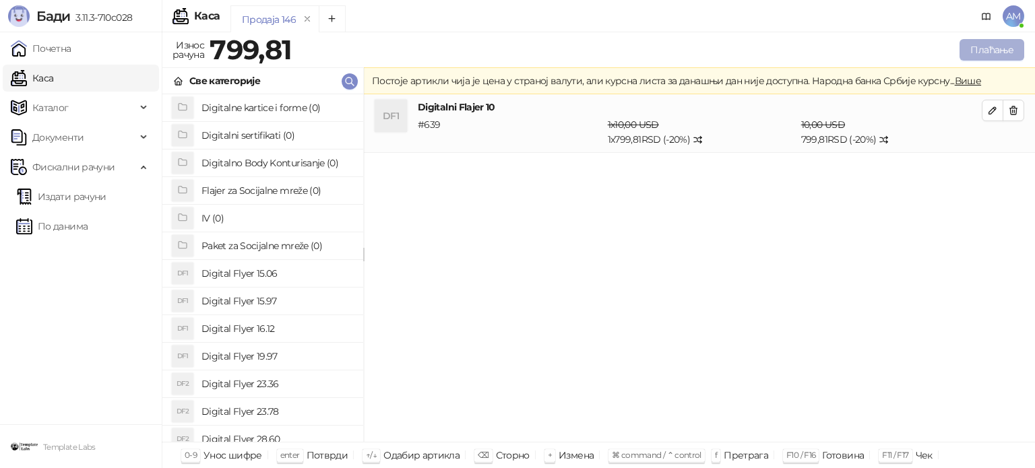
click at [975, 52] on button "Плаћање" at bounding box center [992, 50] width 65 height 22
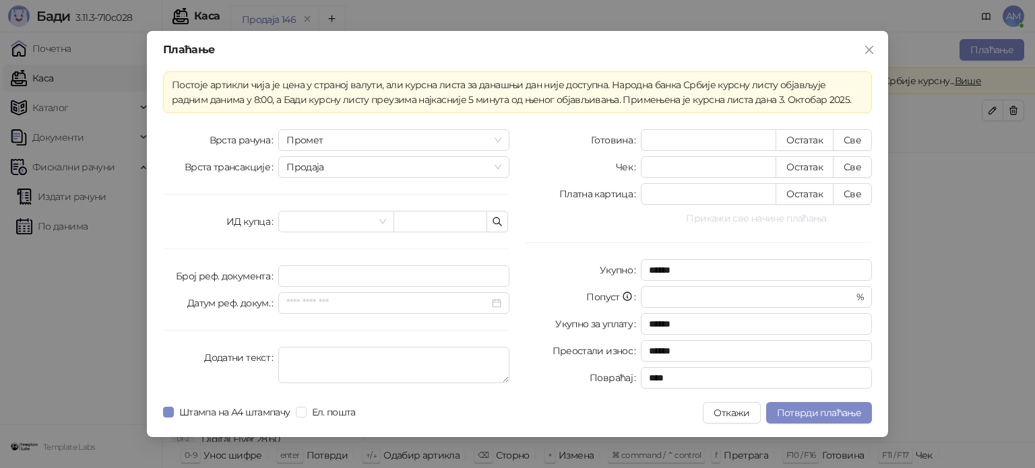
click at [779, 218] on button "Прикажи све начине плаћања" at bounding box center [756, 218] width 231 height 16
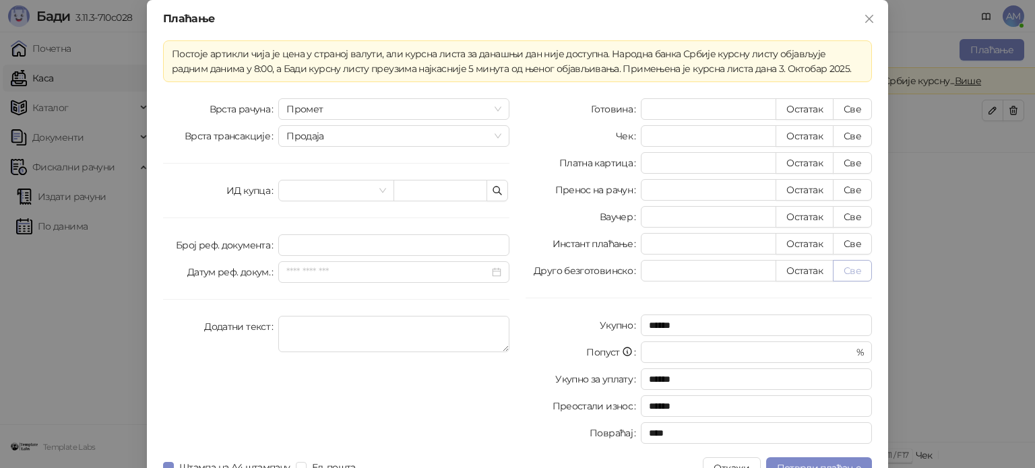
click at [848, 264] on button "Све" at bounding box center [852, 271] width 39 height 22
type input "******"
type input "****"
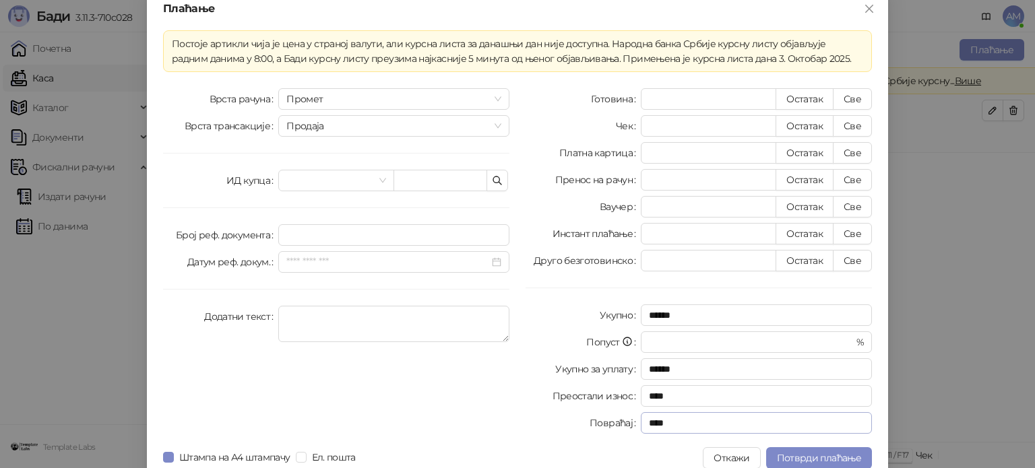
scroll to position [24, 0]
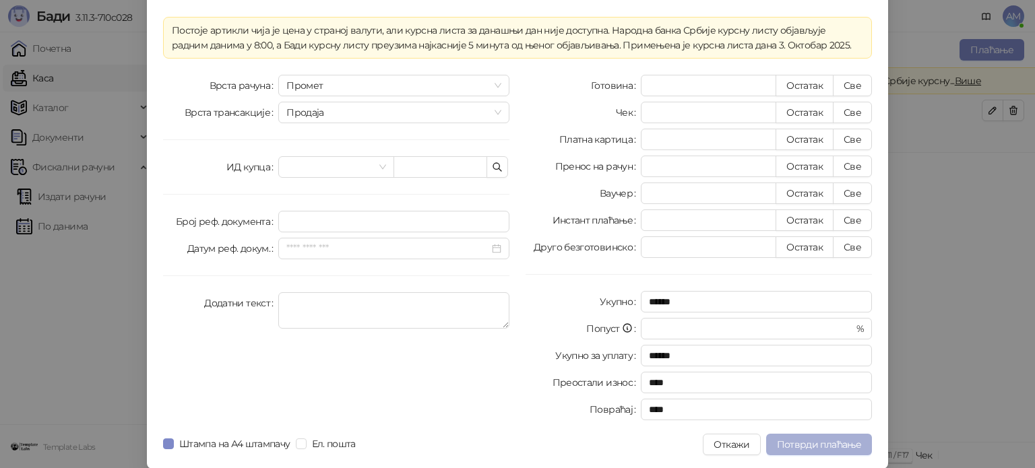
click at [821, 444] on span "Потврди плаћање" at bounding box center [819, 445] width 84 height 12
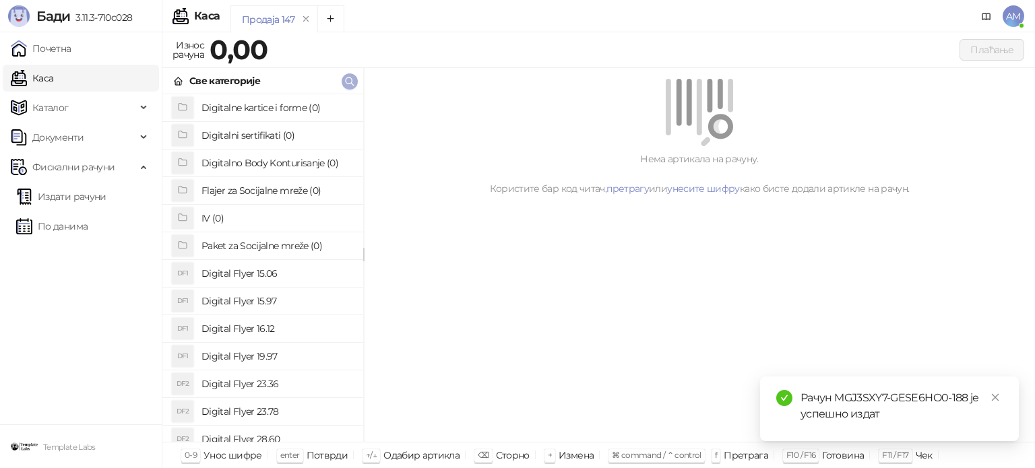
click at [346, 78] on icon "button" at bounding box center [350, 82] width 8 height 8
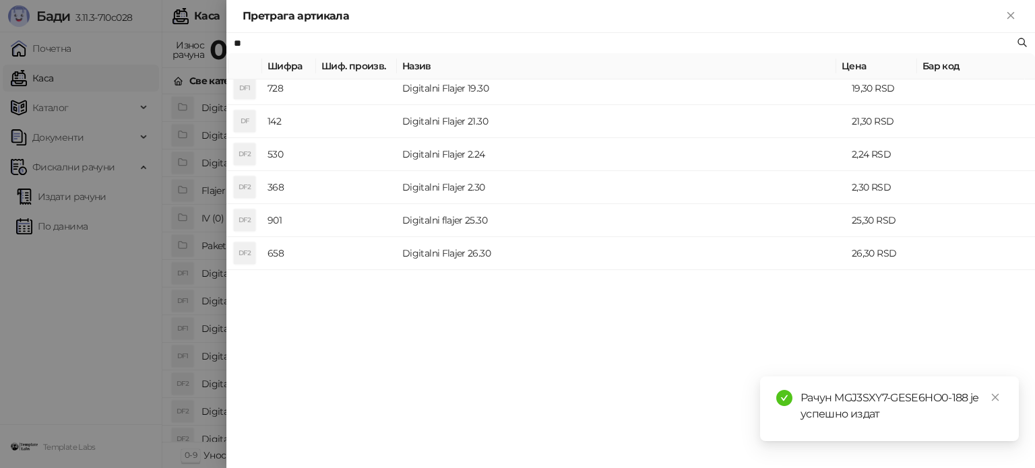
scroll to position [404, 0]
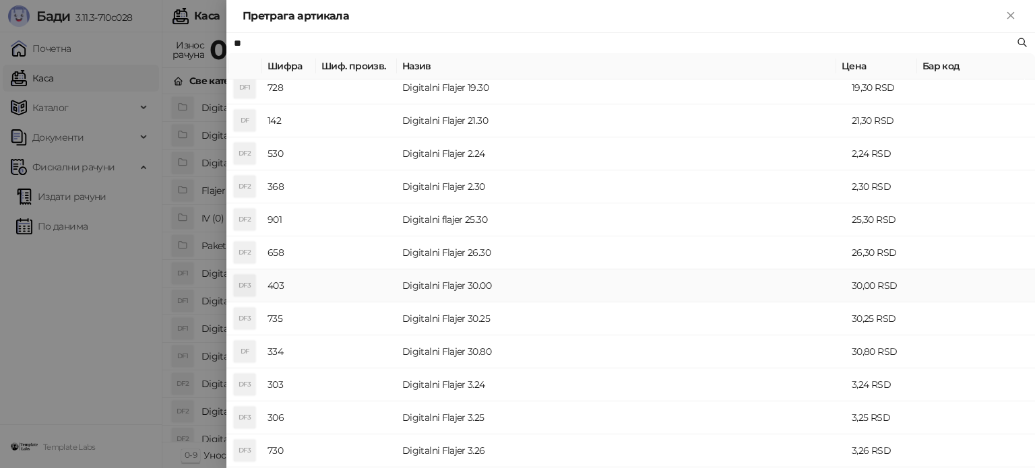
click at [498, 278] on td "Digitalni Flajer 30.00" at bounding box center [622, 286] width 450 height 33
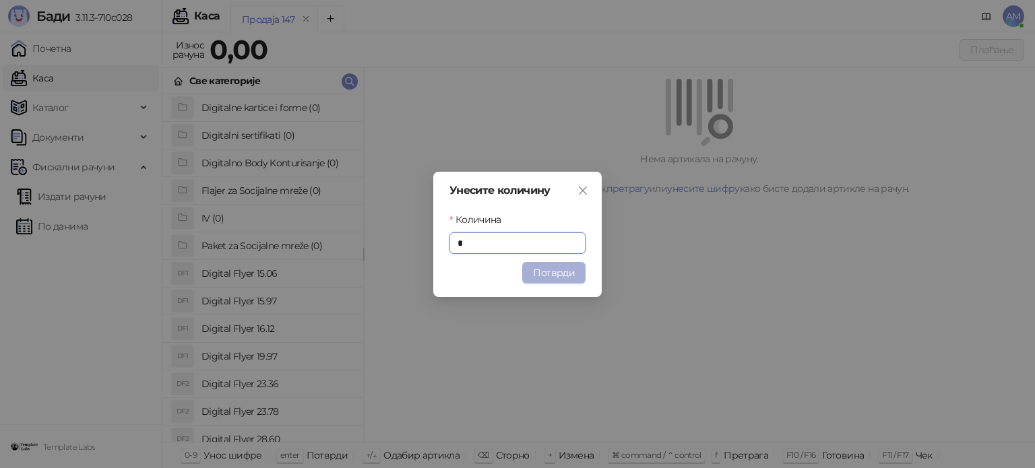
click at [531, 270] on button "Потврди" at bounding box center [553, 273] width 63 height 22
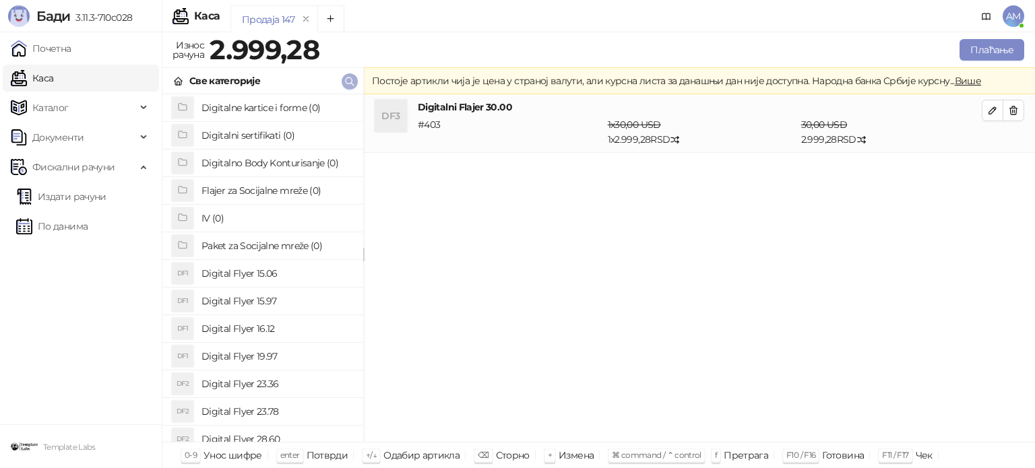
click at [355, 83] on icon "button" at bounding box center [349, 81] width 11 height 11
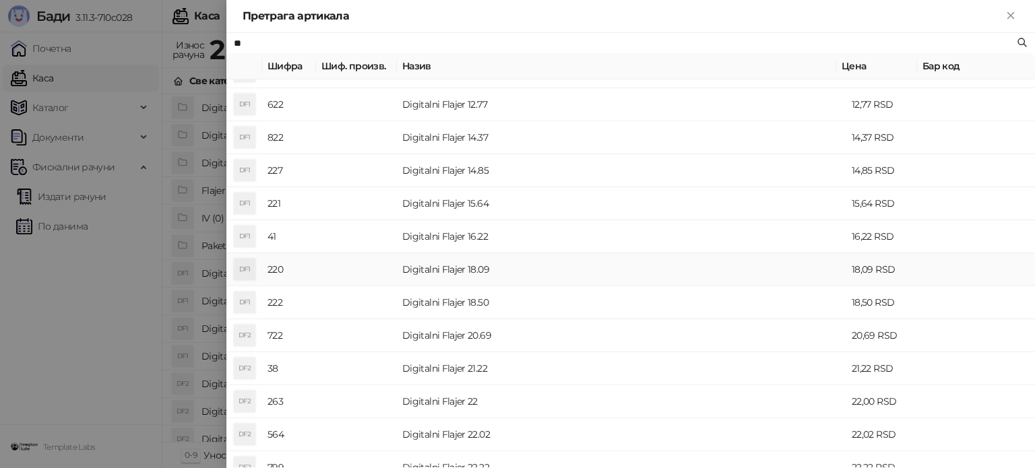
scroll to position [202, 0]
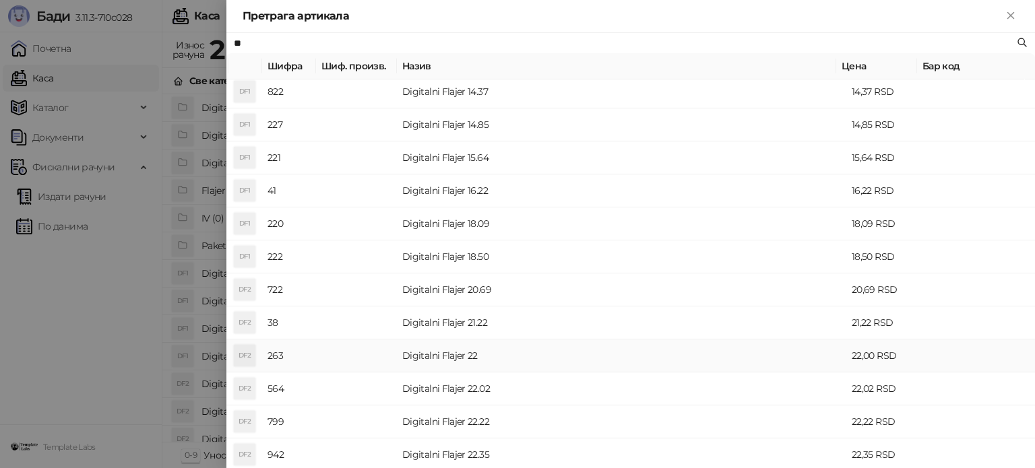
type input "**"
click at [450, 361] on td "Digitalni Flajer 22" at bounding box center [622, 356] width 450 height 33
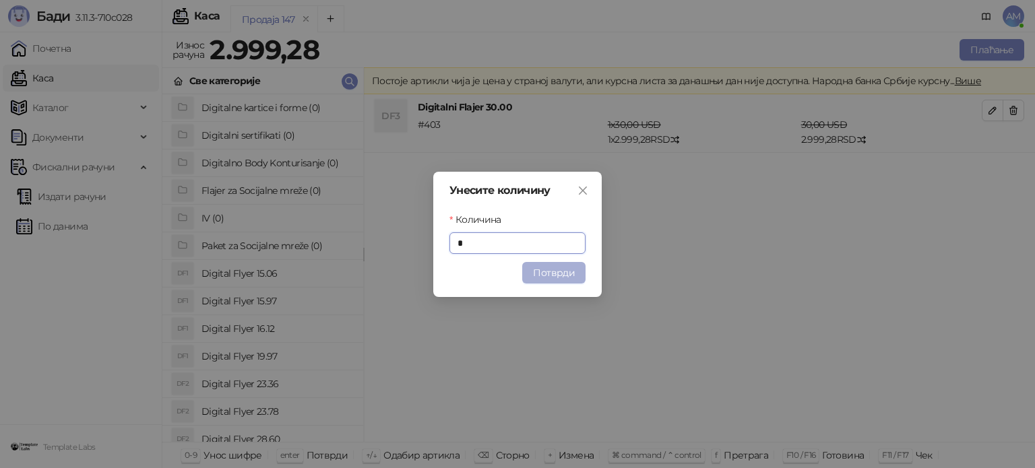
click at [559, 269] on button "Потврди" at bounding box center [553, 273] width 63 height 22
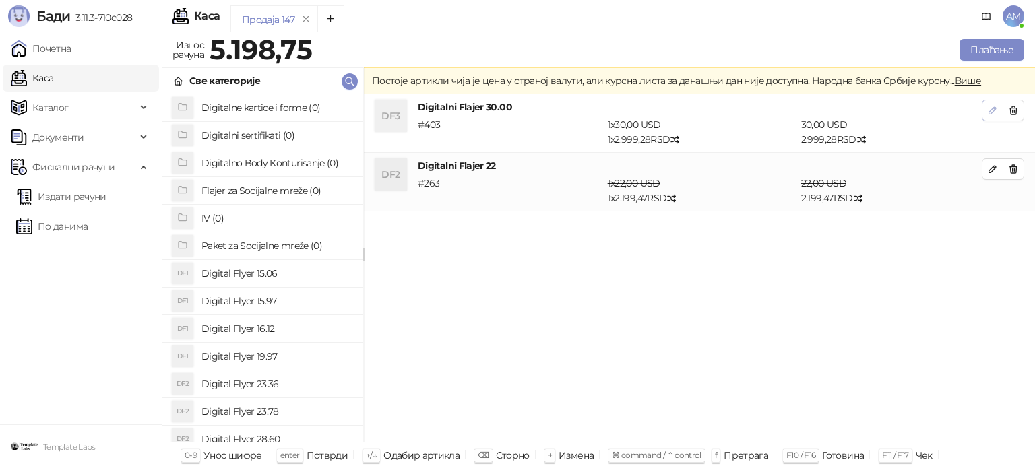
click at [992, 109] on icon "button" at bounding box center [993, 110] width 7 height 7
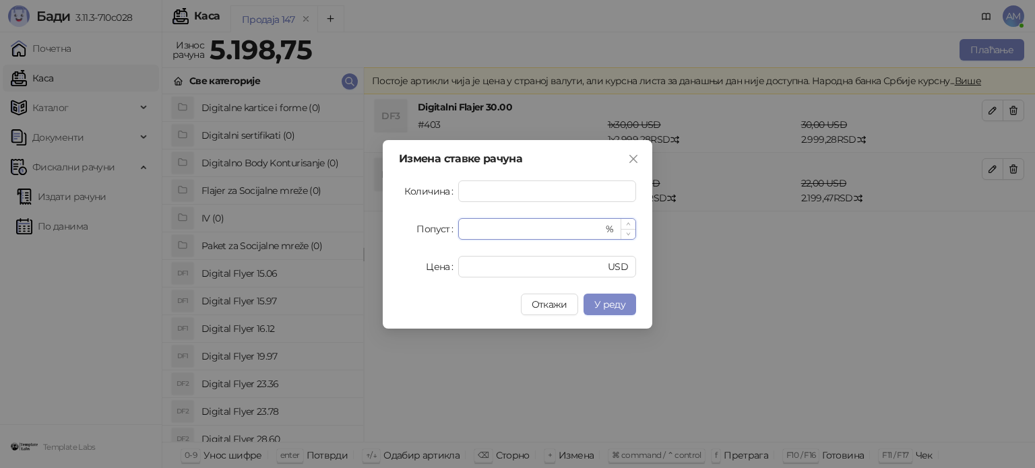
drag, startPoint x: 479, startPoint y: 231, endPoint x: 460, endPoint y: 233, distance: 19.1
click at [460, 233] on div "* %" at bounding box center [547, 229] width 178 height 22
click at [616, 307] on span "У реду" at bounding box center [610, 305] width 31 height 12
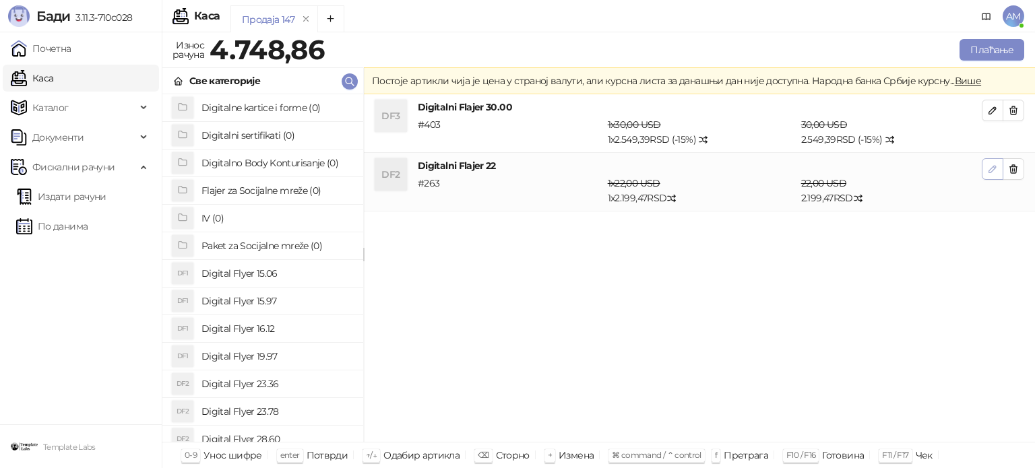
click at [988, 172] on icon "button" at bounding box center [993, 169] width 11 height 11
type input "*"
type input "**"
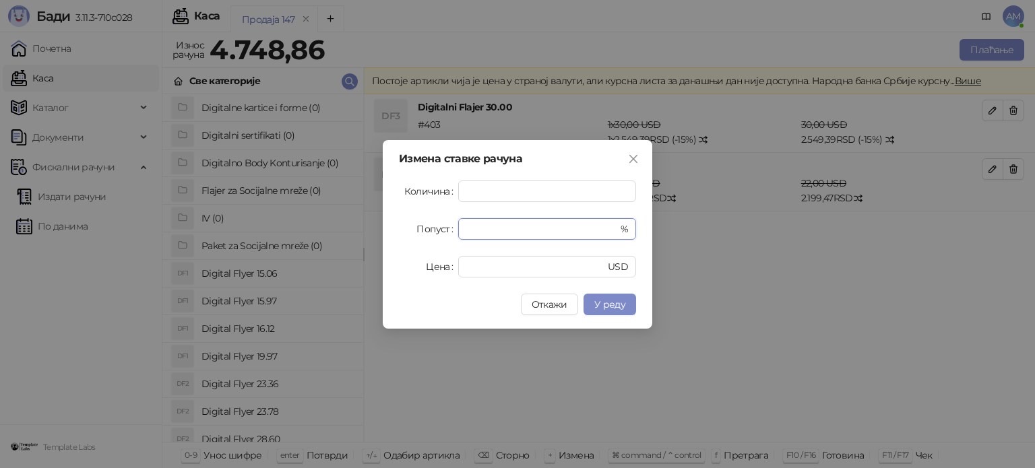
click at [444, 235] on div "Попуст * %" at bounding box center [517, 229] width 237 height 22
click at [619, 298] on button "У реду" at bounding box center [610, 305] width 53 height 22
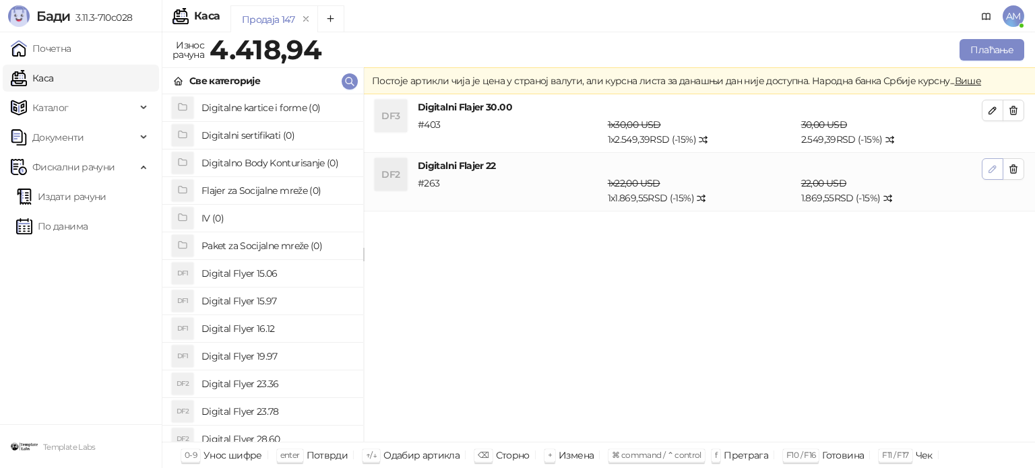
click at [990, 164] on icon "button" at bounding box center [993, 169] width 11 height 11
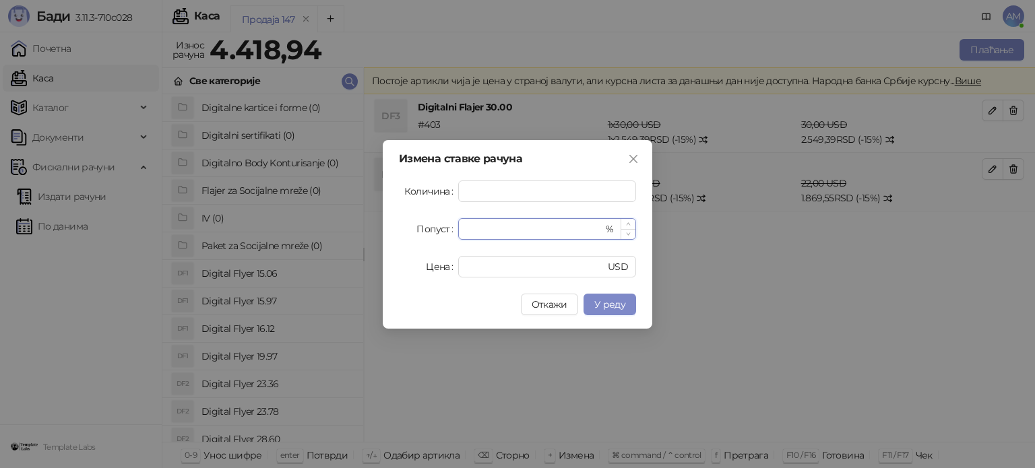
type input "**"
click at [628, 232] on icon "down" at bounding box center [628, 234] width 5 height 5
click at [614, 297] on button "У реду" at bounding box center [610, 305] width 53 height 22
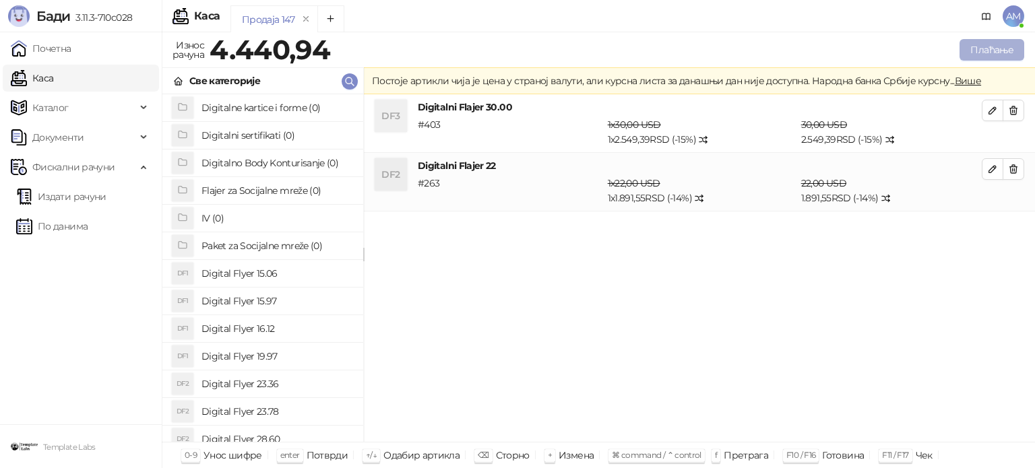
click at [998, 55] on button "Плаћање" at bounding box center [992, 50] width 65 height 22
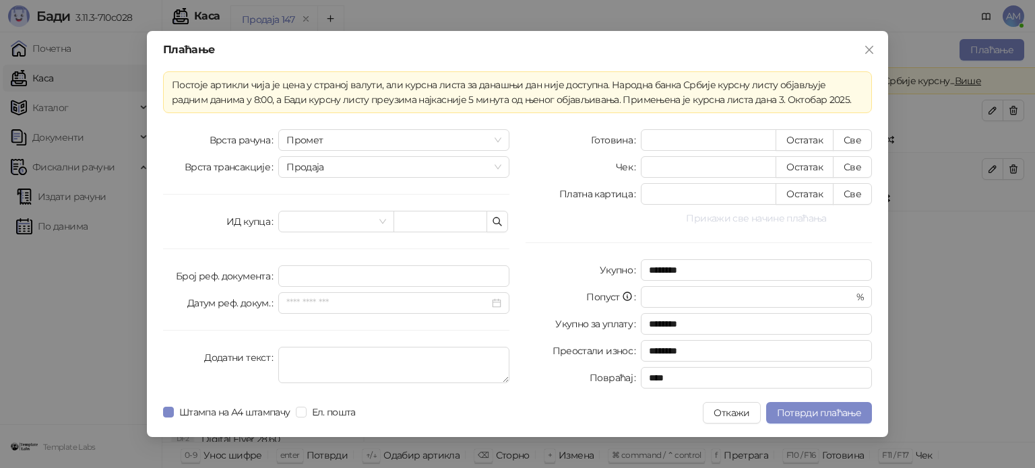
click at [781, 217] on button "Прикажи све начине плаћања" at bounding box center [756, 218] width 231 height 16
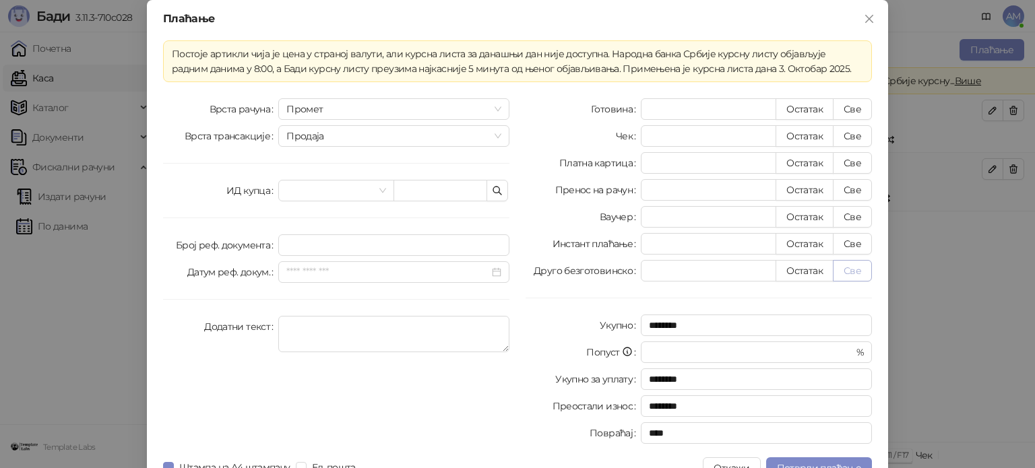
click at [854, 269] on button "Све" at bounding box center [852, 271] width 39 height 22
type input "*******"
type input "****"
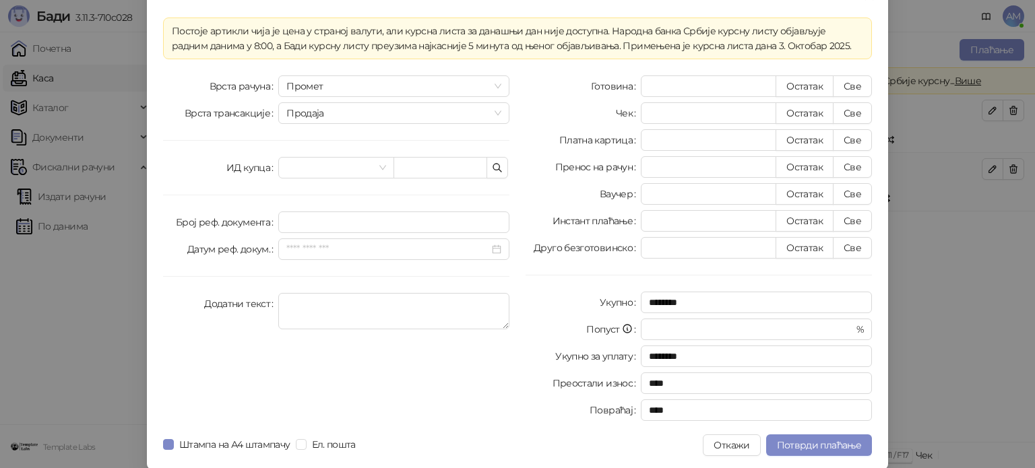
scroll to position [24, 0]
click at [816, 442] on span "Потврди плаћање" at bounding box center [819, 445] width 84 height 12
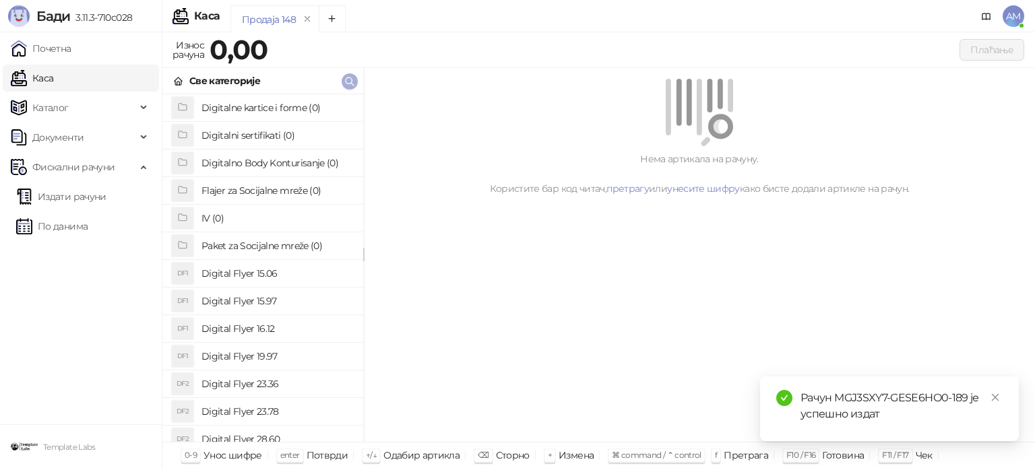
click at [348, 82] on icon "button" at bounding box center [349, 81] width 11 height 11
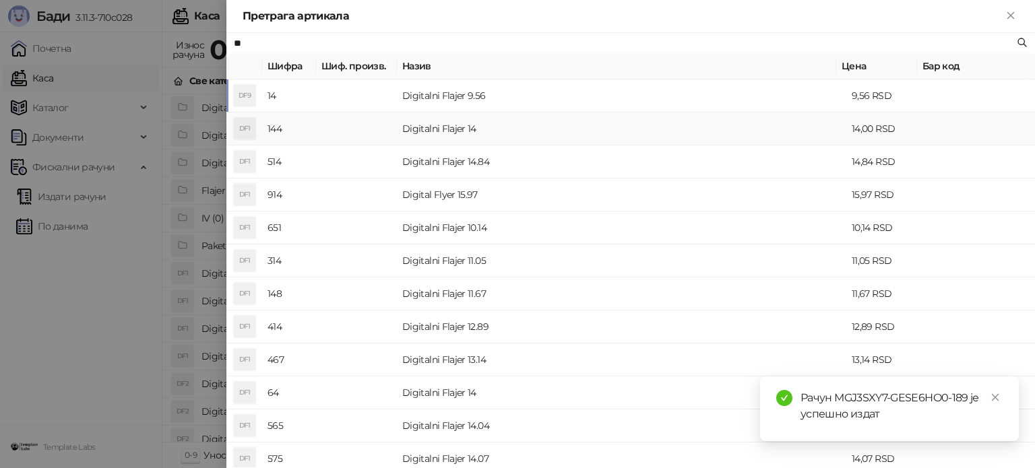
type input "**"
click at [476, 132] on td "Digitalni Flajer 14" at bounding box center [622, 129] width 450 height 33
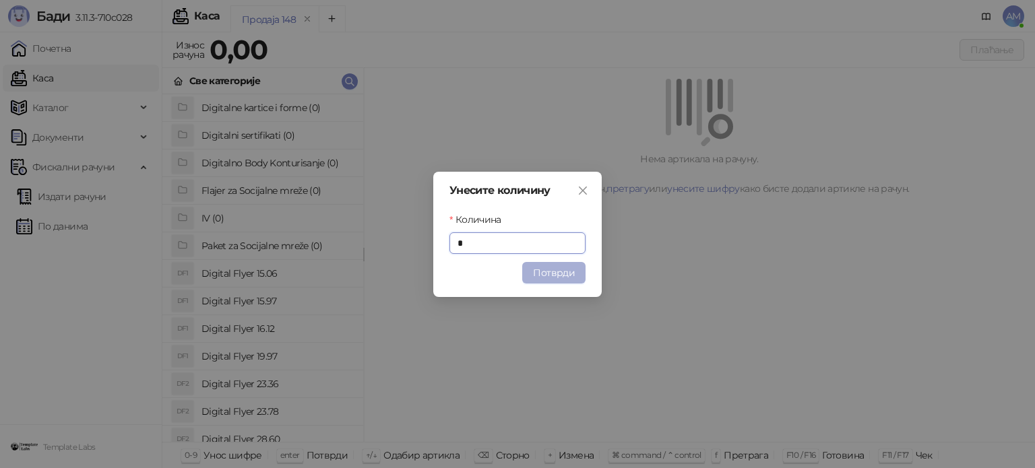
type input "*"
click at [568, 276] on button "Потврди" at bounding box center [553, 273] width 63 height 22
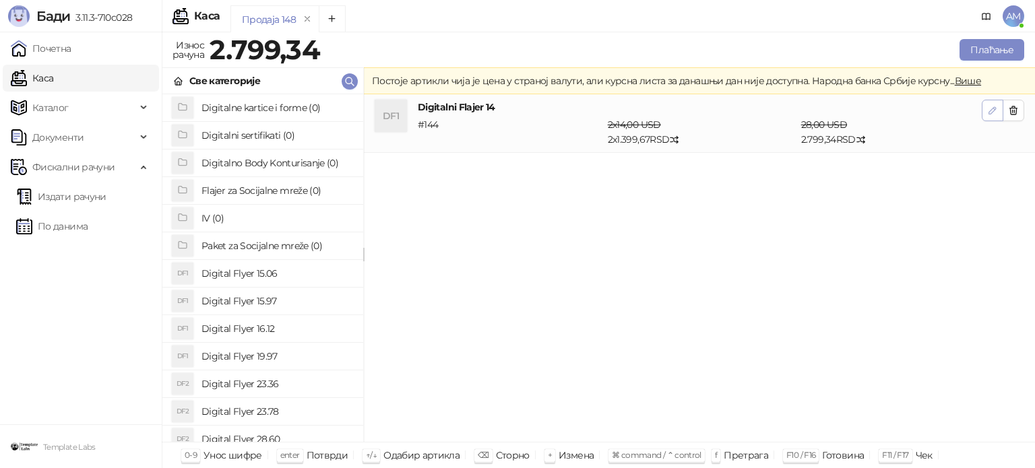
click at [995, 113] on icon "button" at bounding box center [993, 110] width 11 height 11
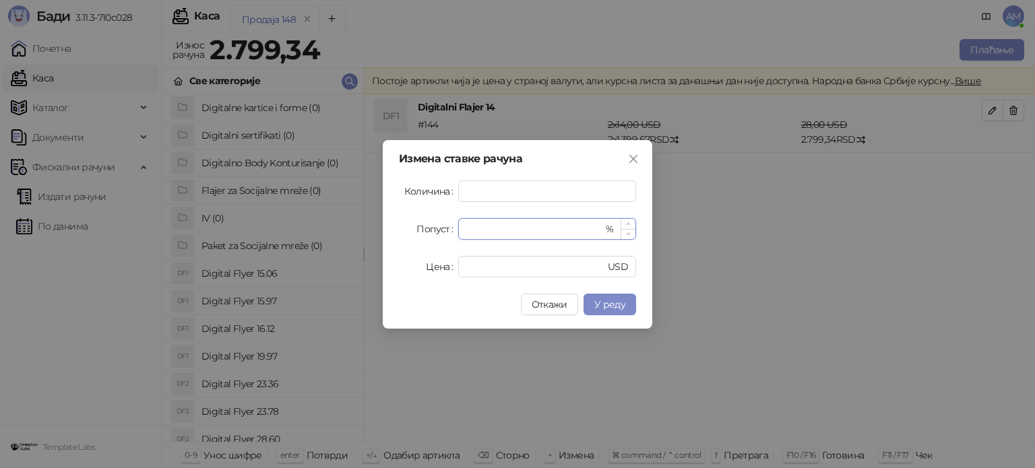
drag, startPoint x: 477, startPoint y: 233, endPoint x: 464, endPoint y: 235, distance: 12.2
click at [464, 235] on div "* %" at bounding box center [547, 229] width 178 height 22
type input "**"
click at [608, 303] on span "У реду" at bounding box center [610, 305] width 31 height 12
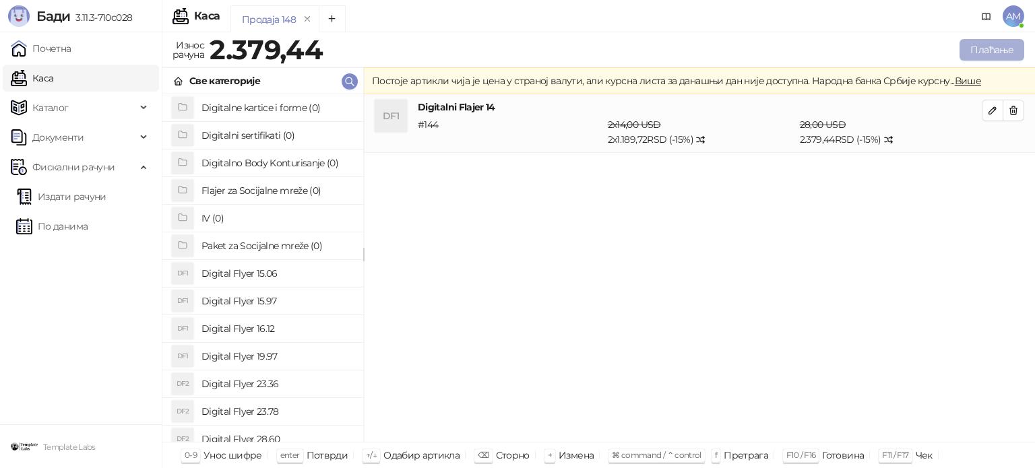
click at [983, 56] on button "Плаћање" at bounding box center [992, 50] width 65 height 22
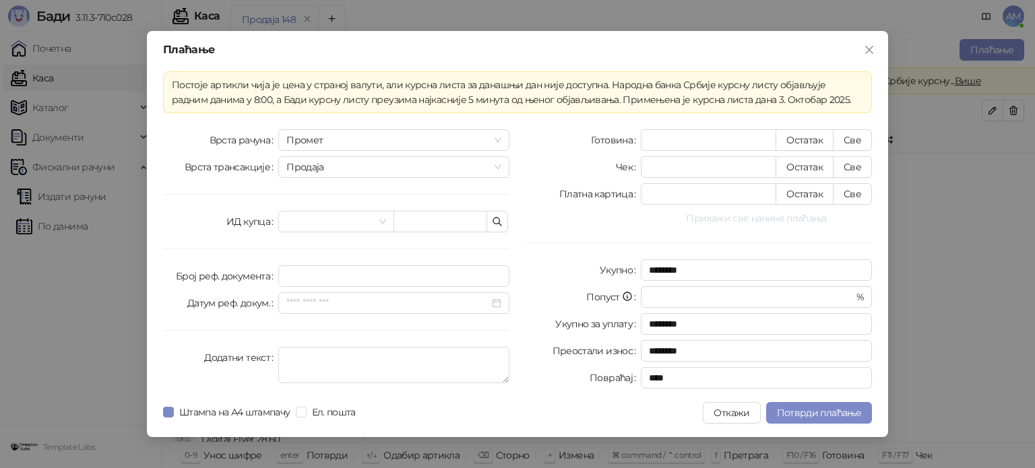
click at [783, 226] on button "Прикажи све начине плаћања" at bounding box center [756, 218] width 231 height 16
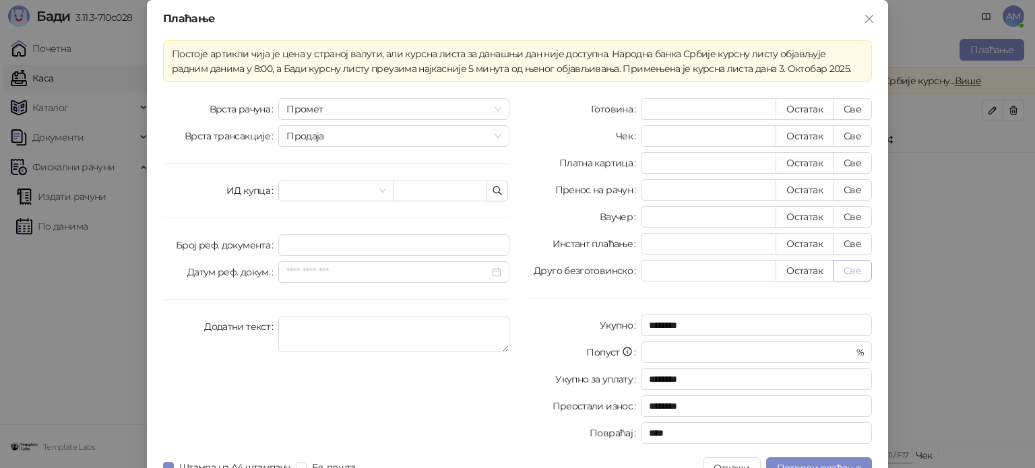
click at [843, 274] on button "Све" at bounding box center [852, 271] width 39 height 22
type input "*******"
type input "****"
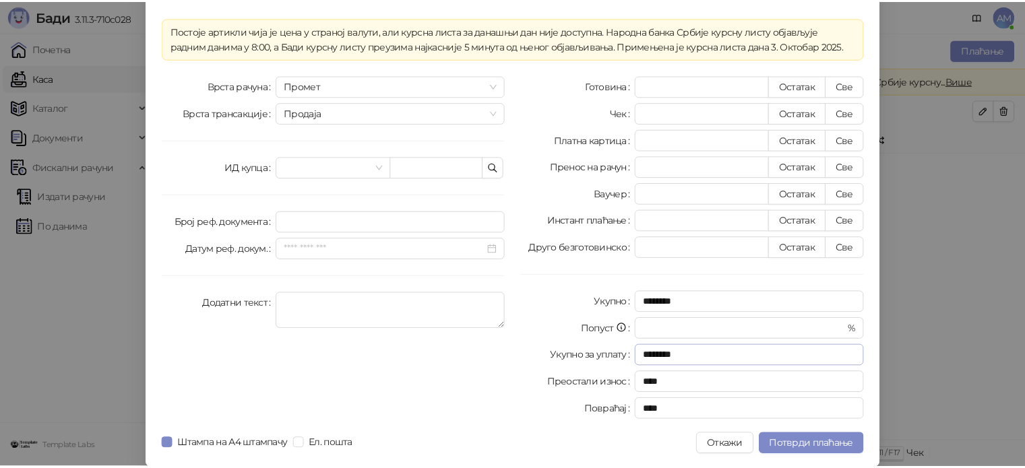
scroll to position [24, 0]
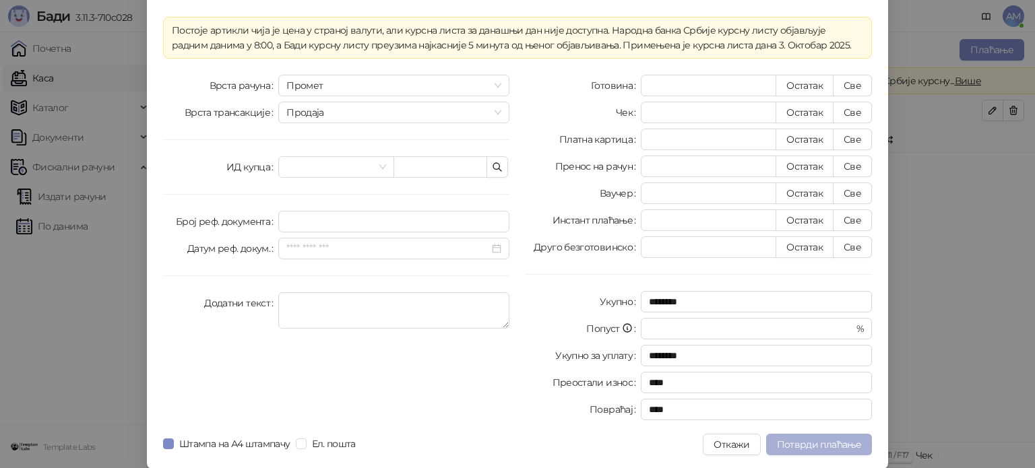
click at [824, 442] on span "Потврди плаћање" at bounding box center [819, 445] width 84 height 12
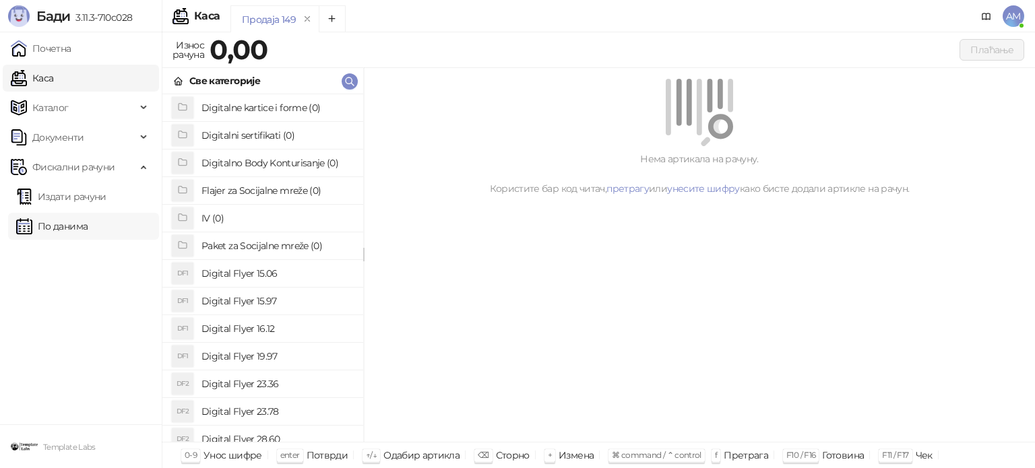
click at [88, 233] on link "По данима" at bounding box center [51, 226] width 71 height 27
